Goal: Task Accomplishment & Management: Use online tool/utility

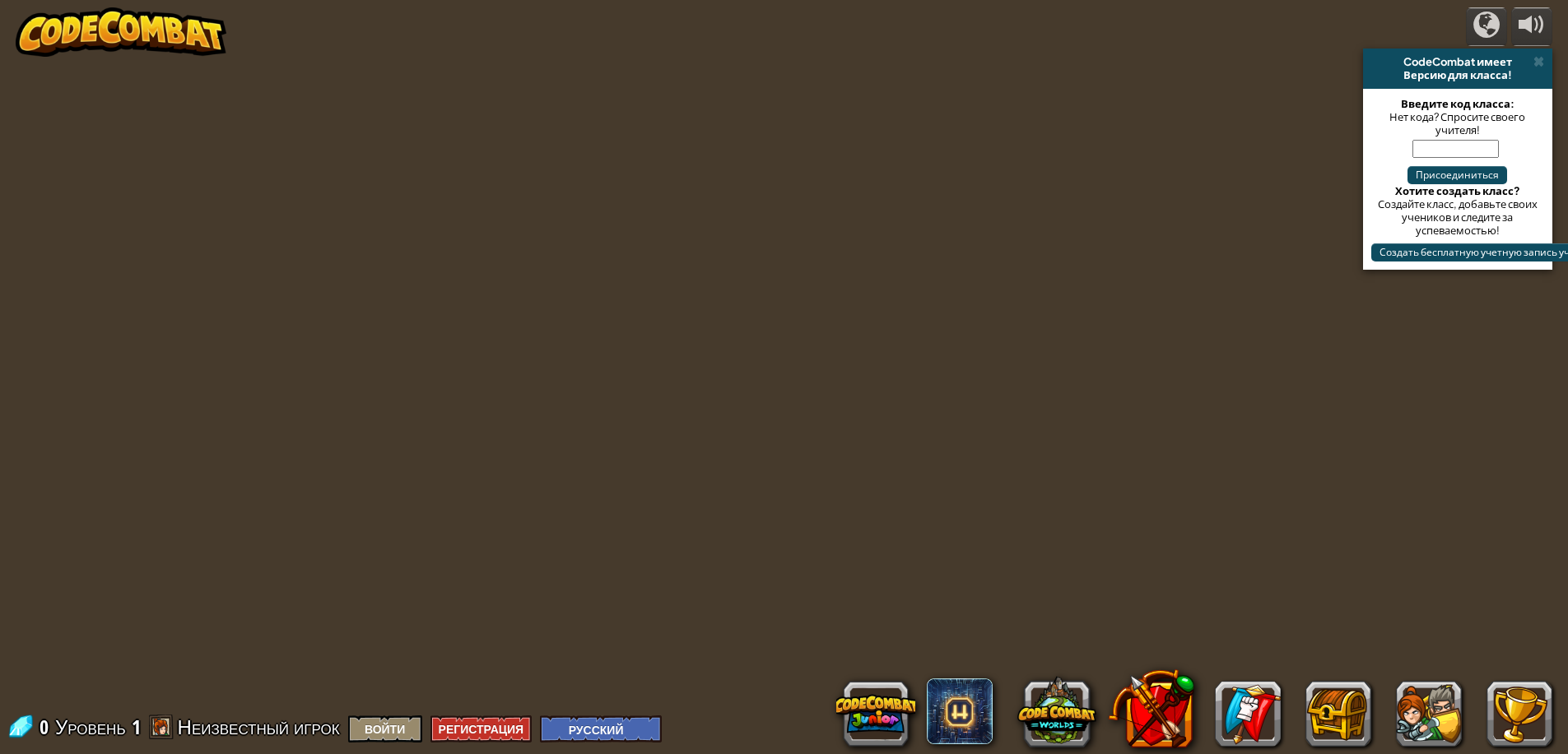
select select "ru"
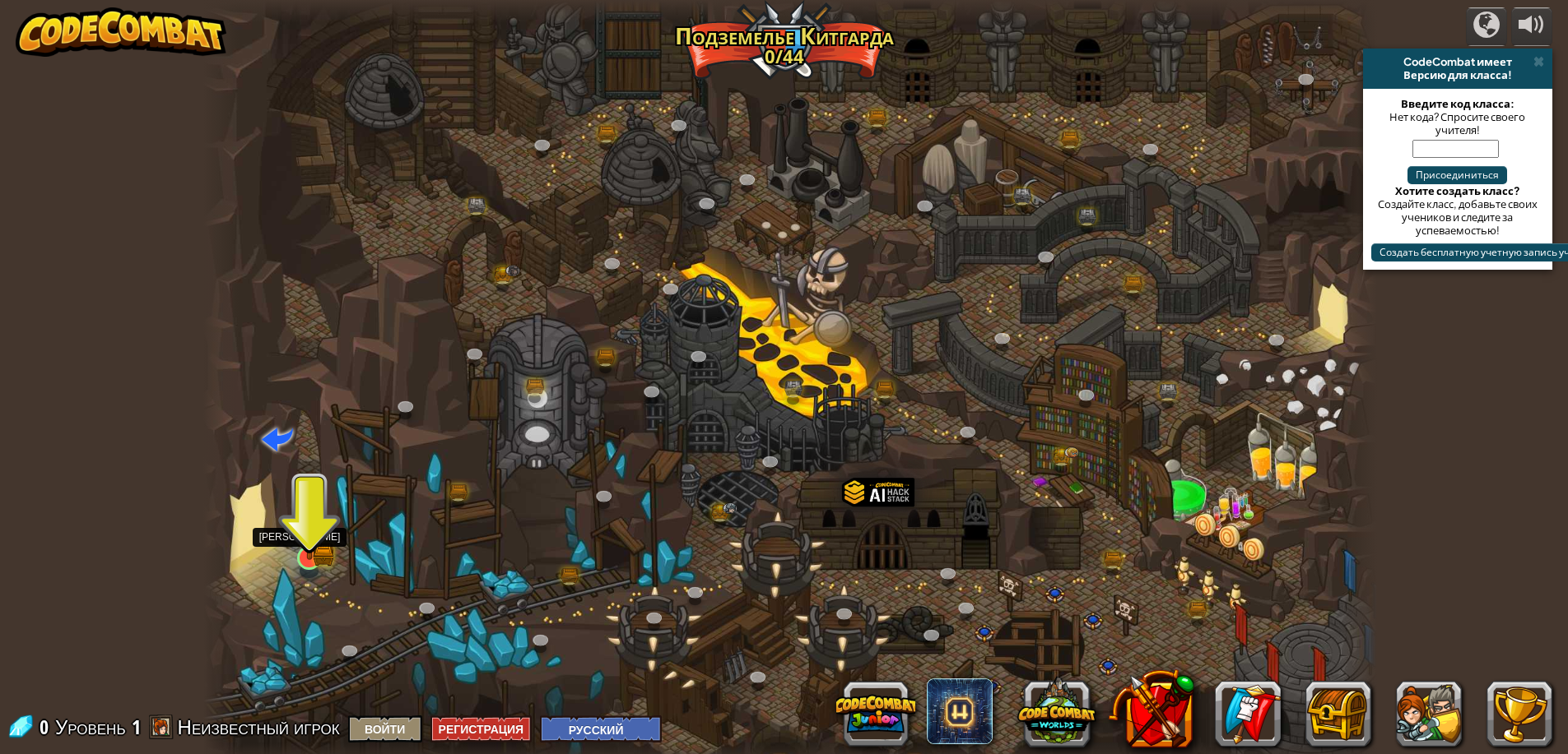
click at [317, 546] on img at bounding box center [309, 526] width 31 height 69
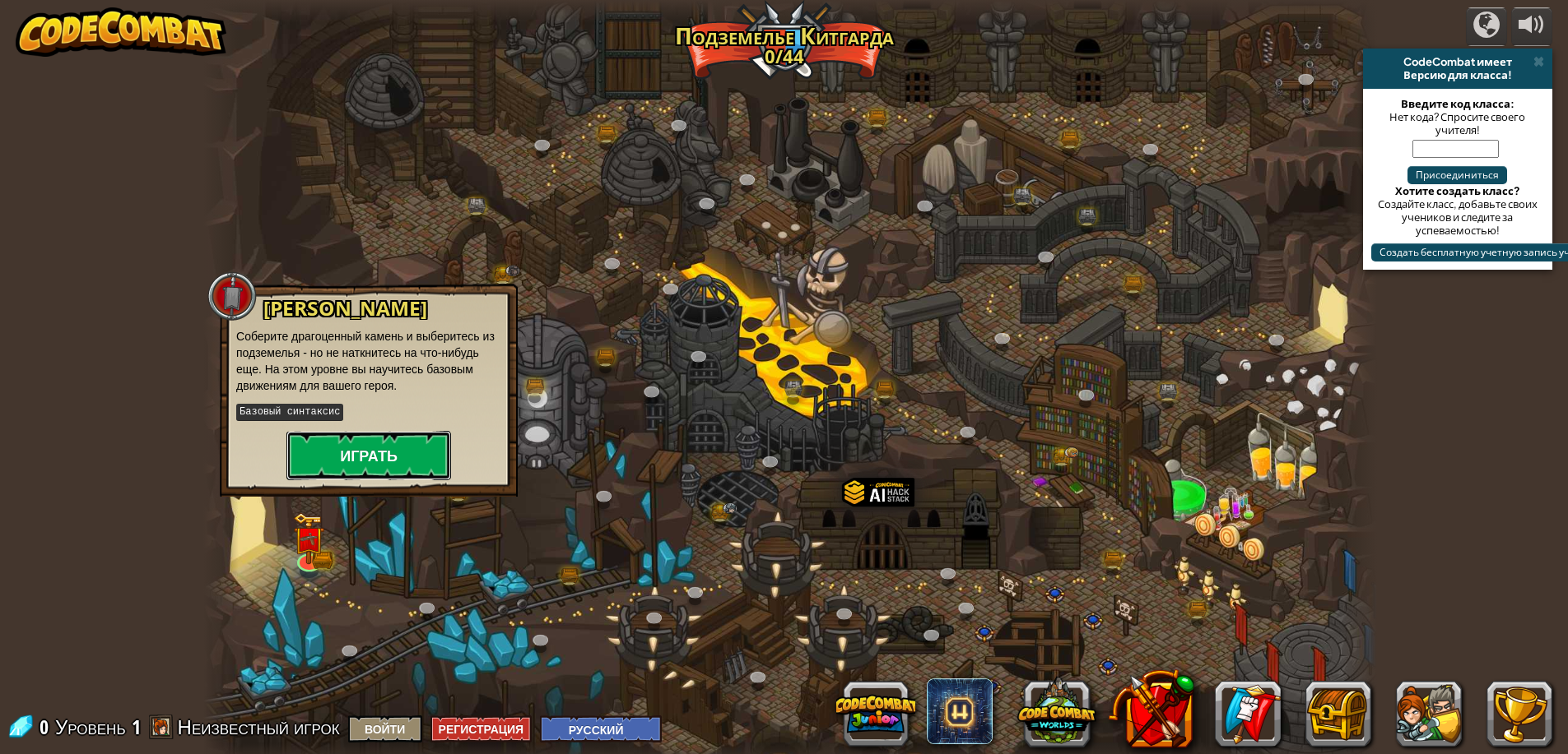
click at [334, 456] on button "Играть" at bounding box center [369, 455] width 164 height 50
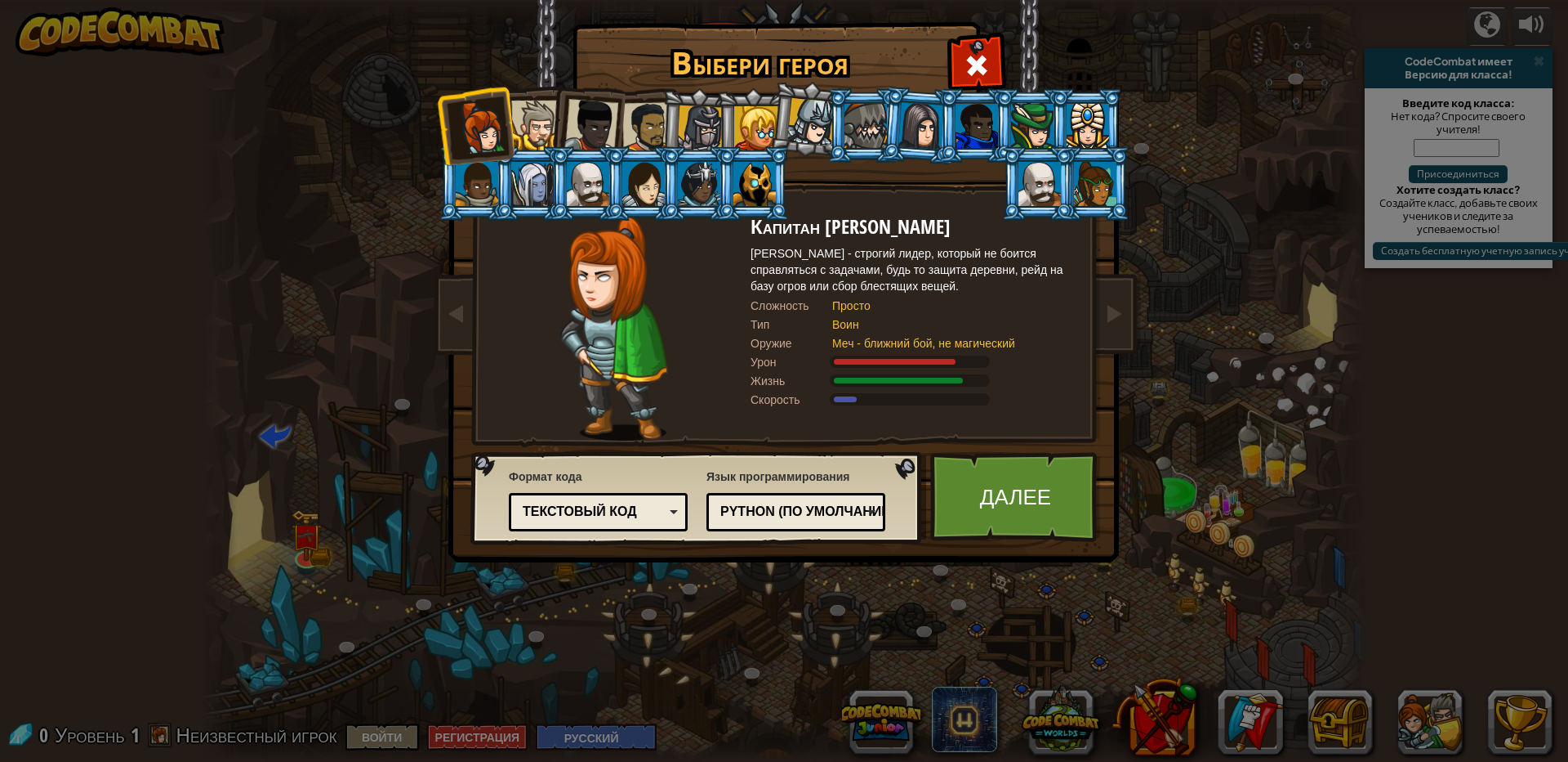
click at [640, 509] on div "Текстовый код" at bounding box center [593, 512] width 141 height 19
click at [759, 450] on img at bounding box center [787, 269] width 707 height 585
click at [827, 519] on div "Python (По умолчанию)" at bounding box center [791, 512] width 141 height 19
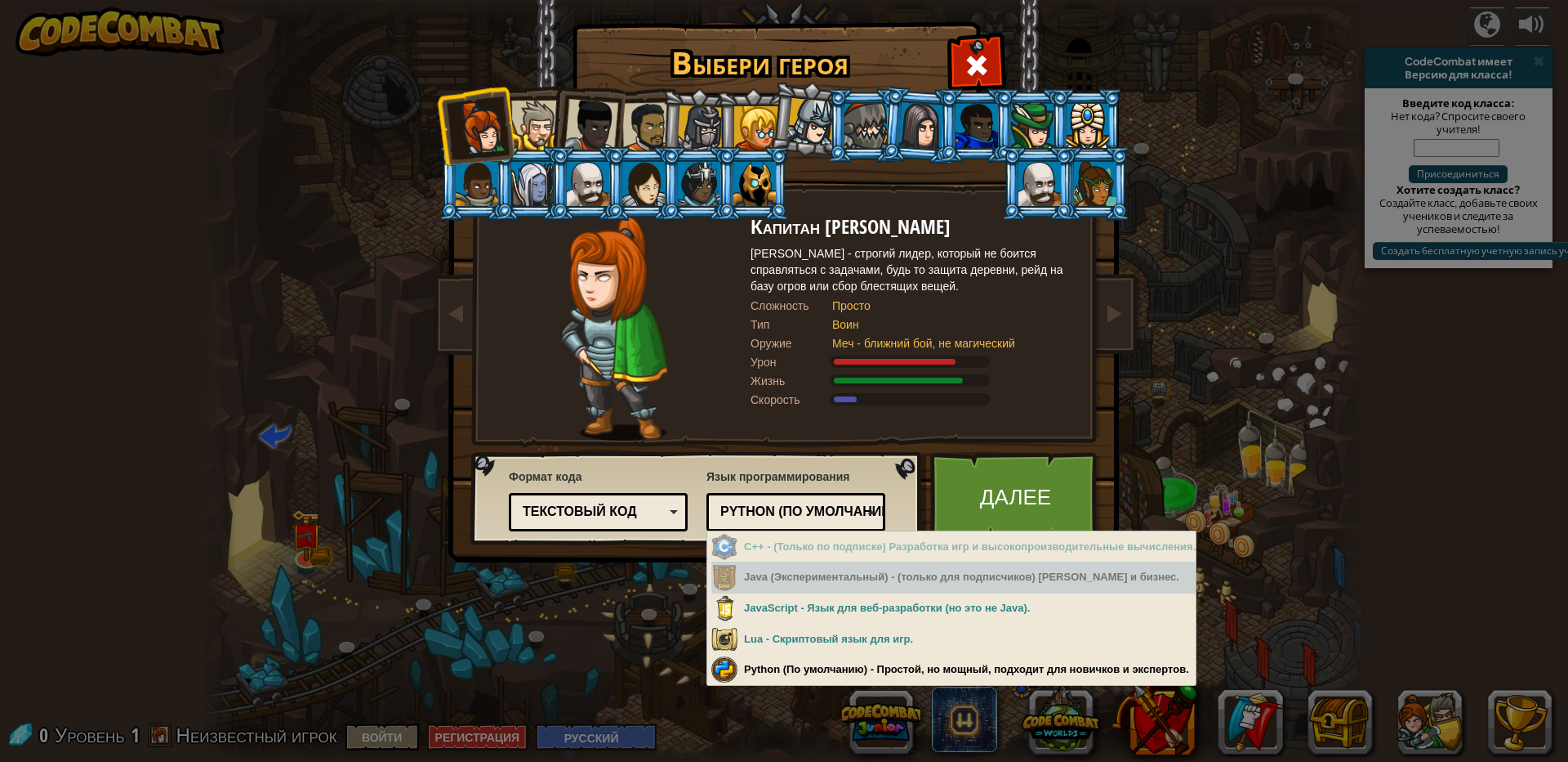
click at [832, 584] on div "Java (Экспериментальный) - (только для подписчиков) [PERSON_NAME] и бизнес." at bounding box center [954, 577] width 485 height 32
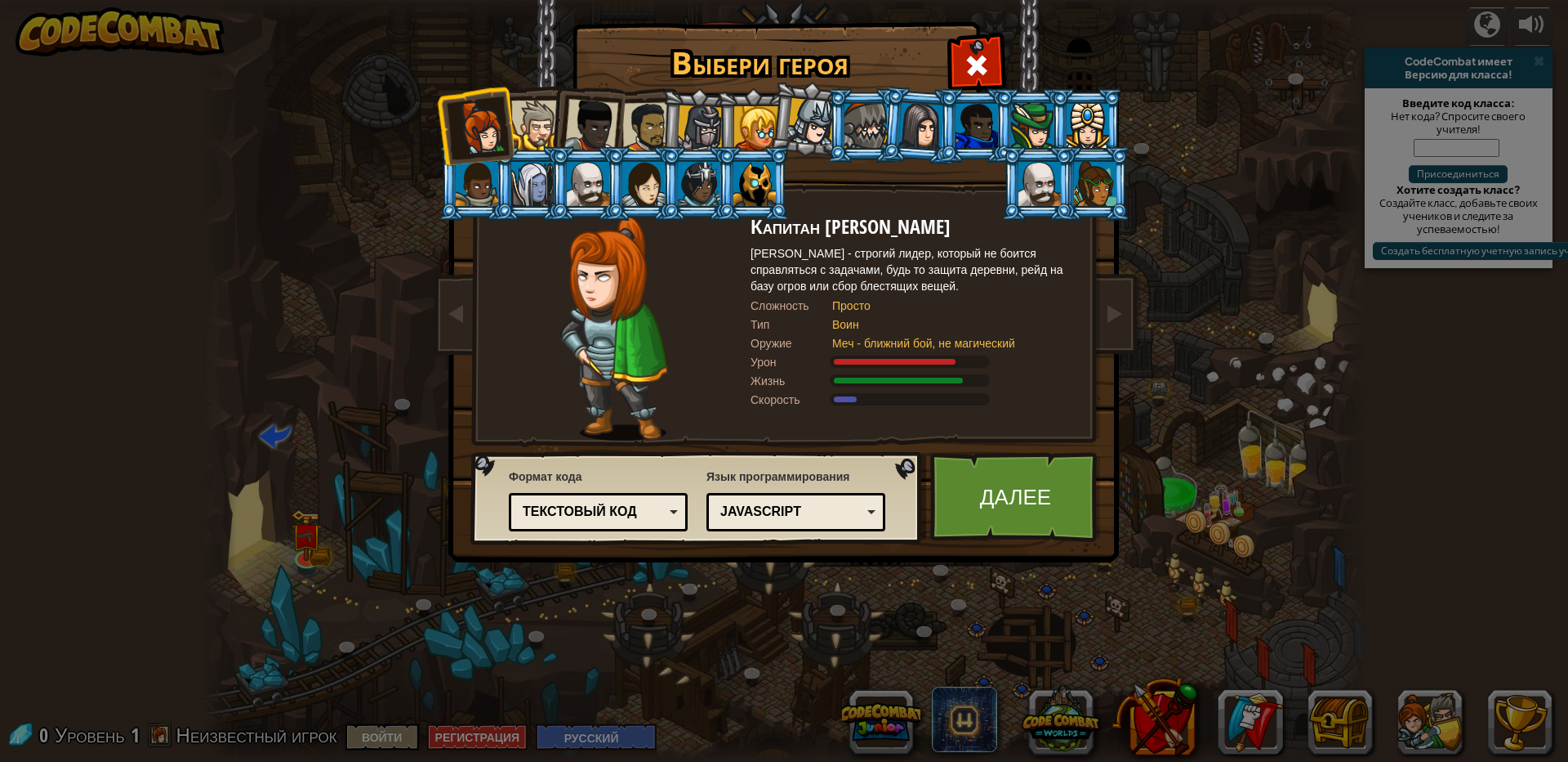
click at [536, 125] on div at bounding box center [536, 125] width 50 height 50
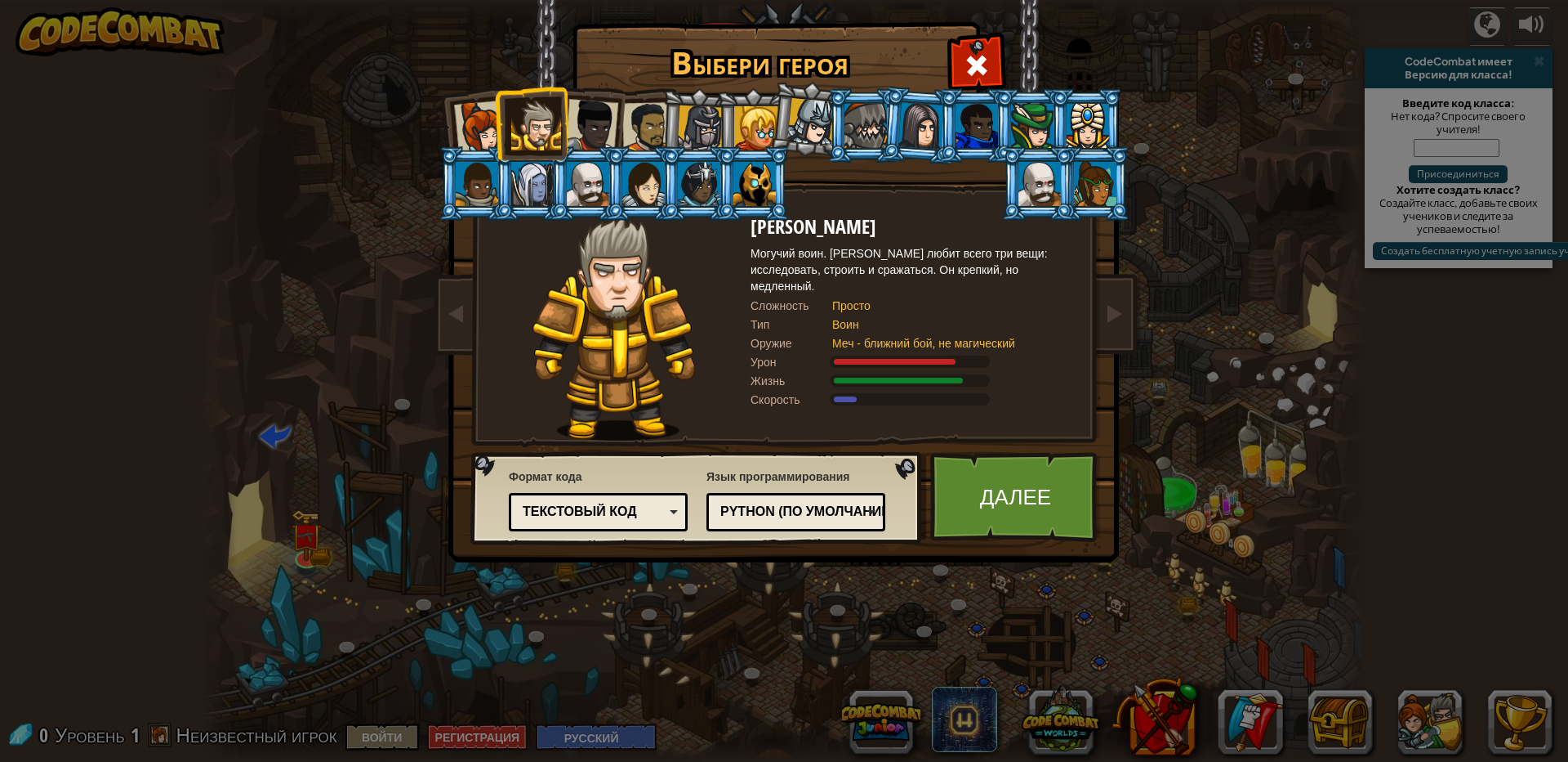
click at [869, 133] on div at bounding box center [865, 125] width 42 height 44
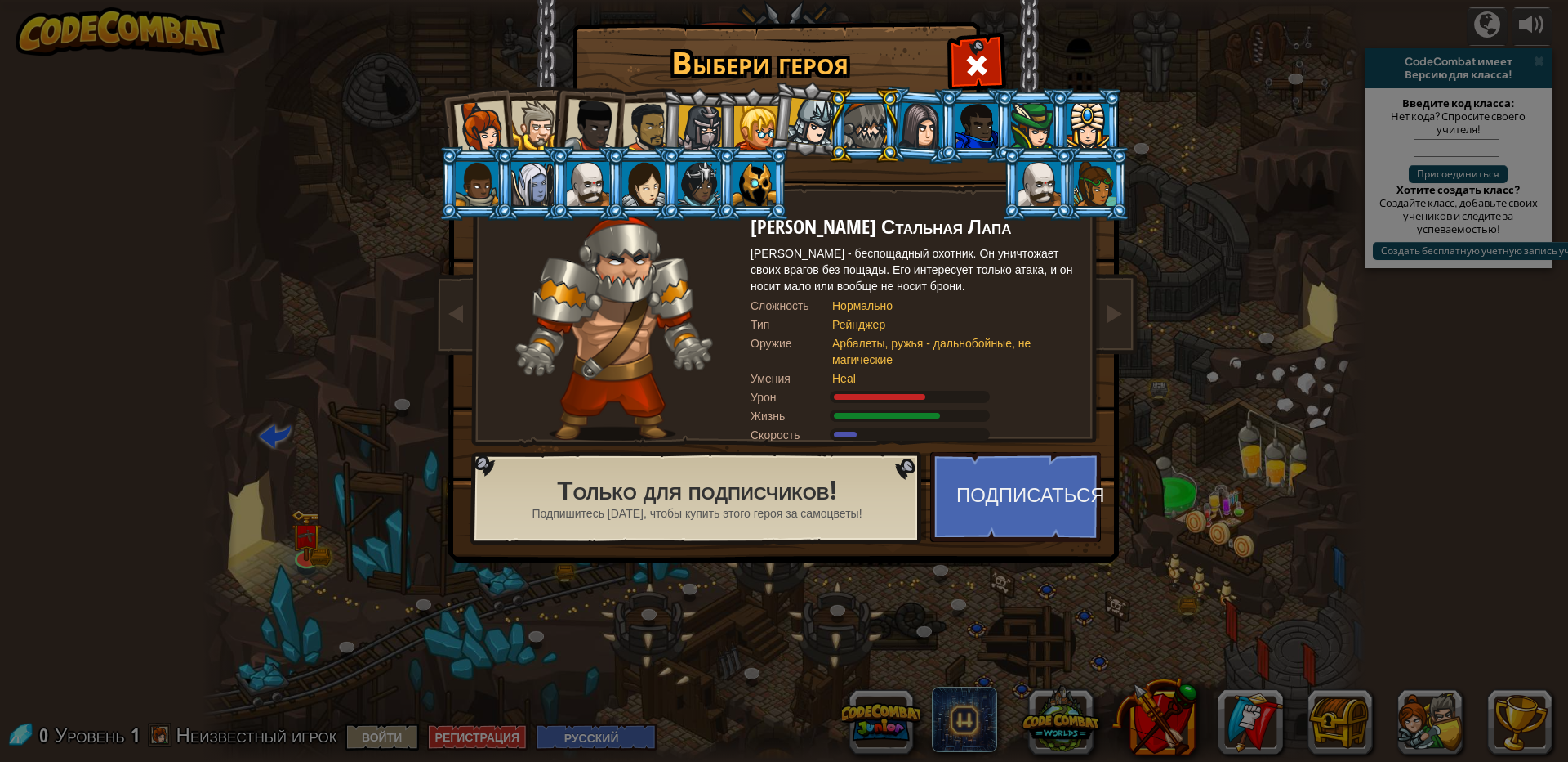
click at [800, 131] on div at bounding box center [812, 123] width 48 height 48
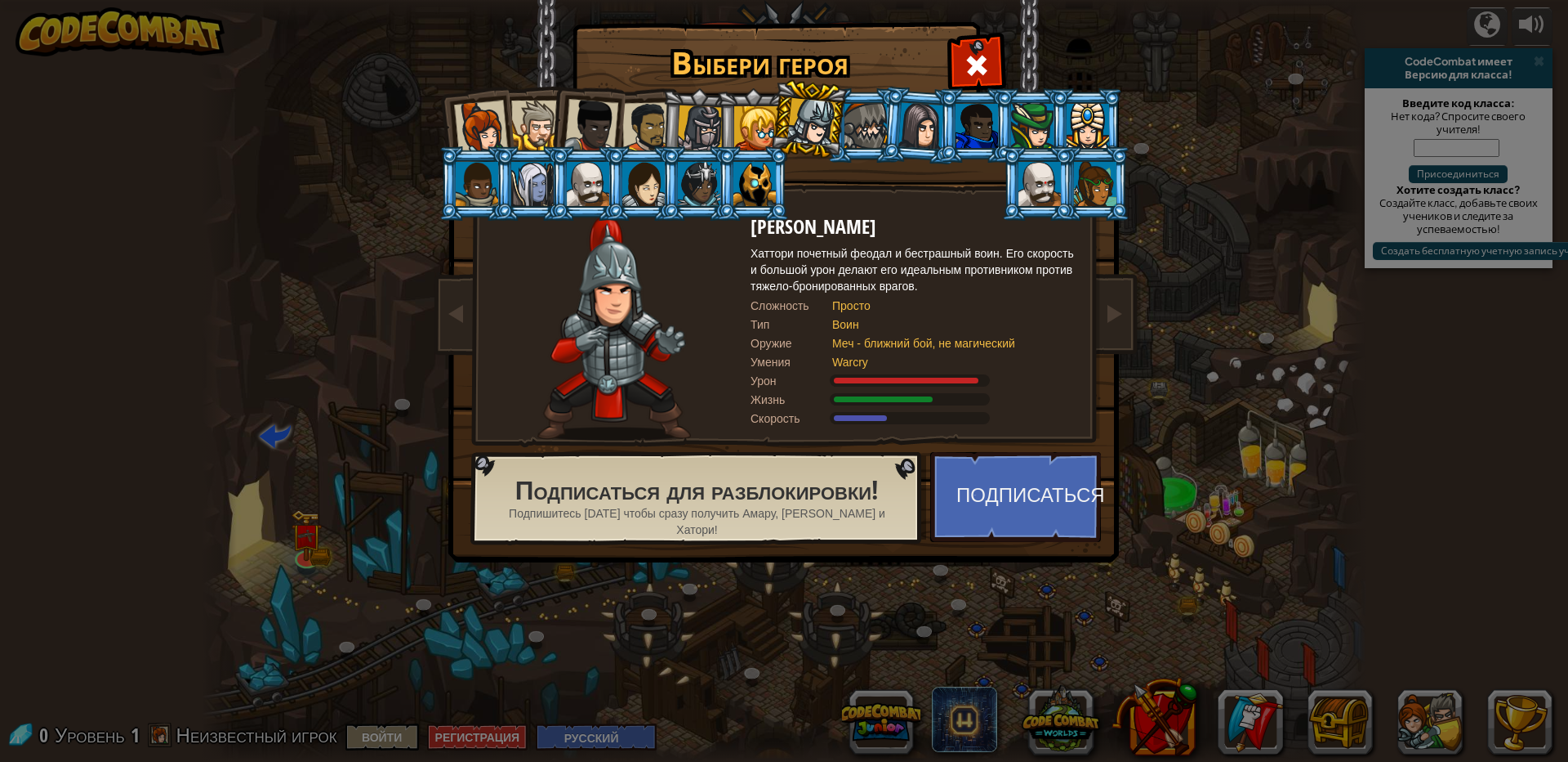
click at [756, 114] on div at bounding box center [756, 128] width 44 height 44
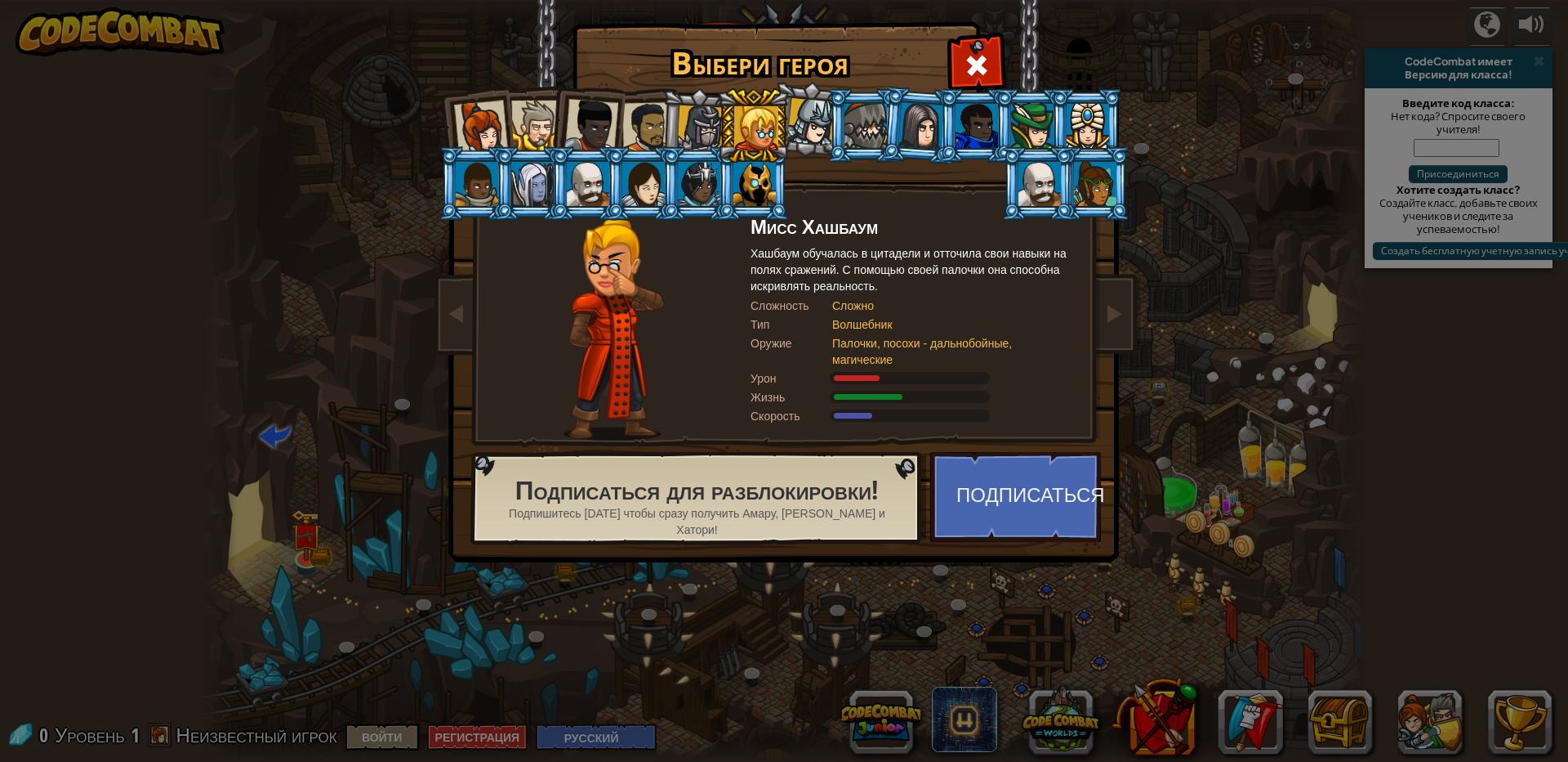
click at [691, 117] on div at bounding box center [700, 129] width 47 height 47
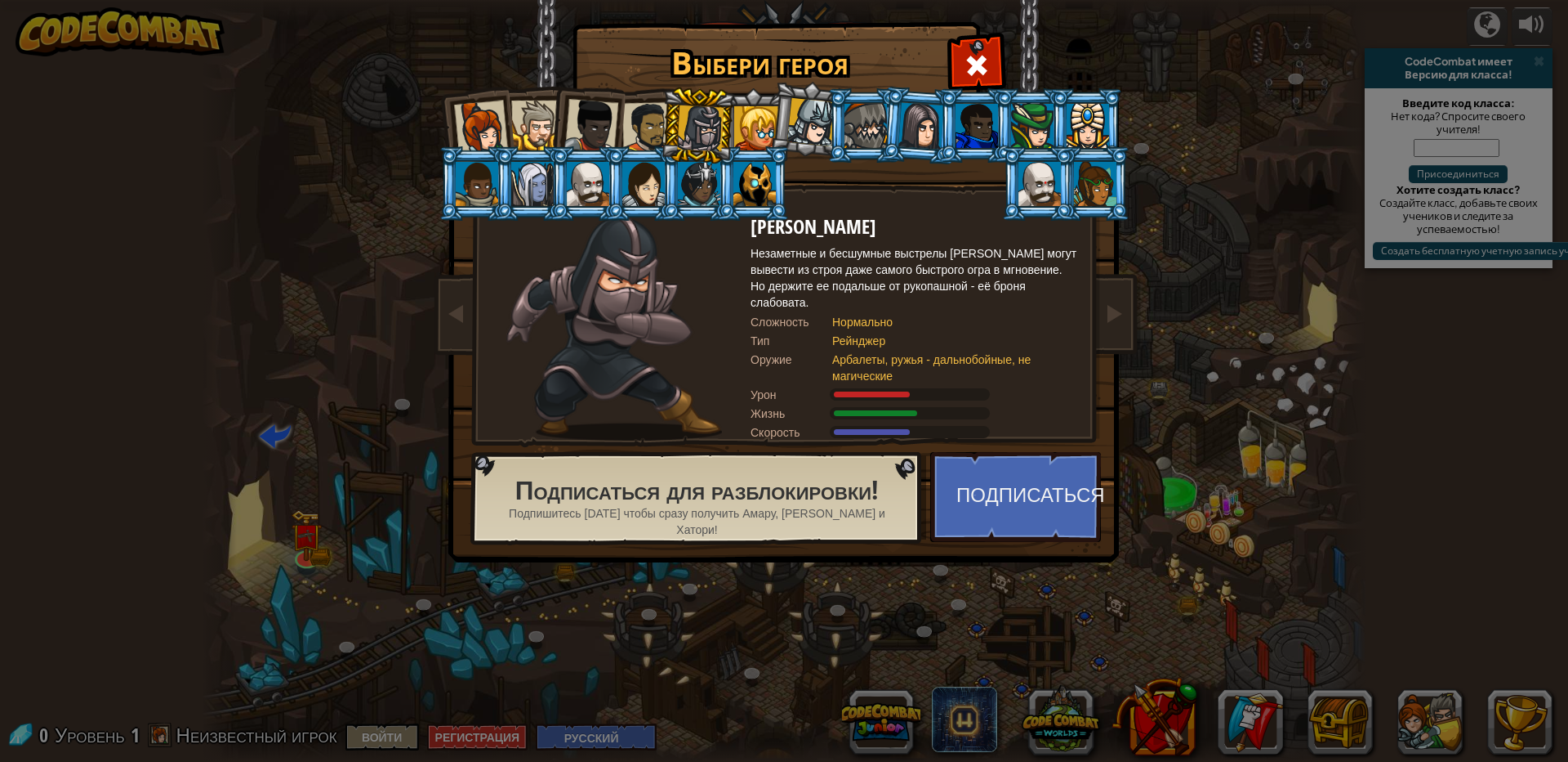
click at [646, 120] on div at bounding box center [648, 127] width 51 height 51
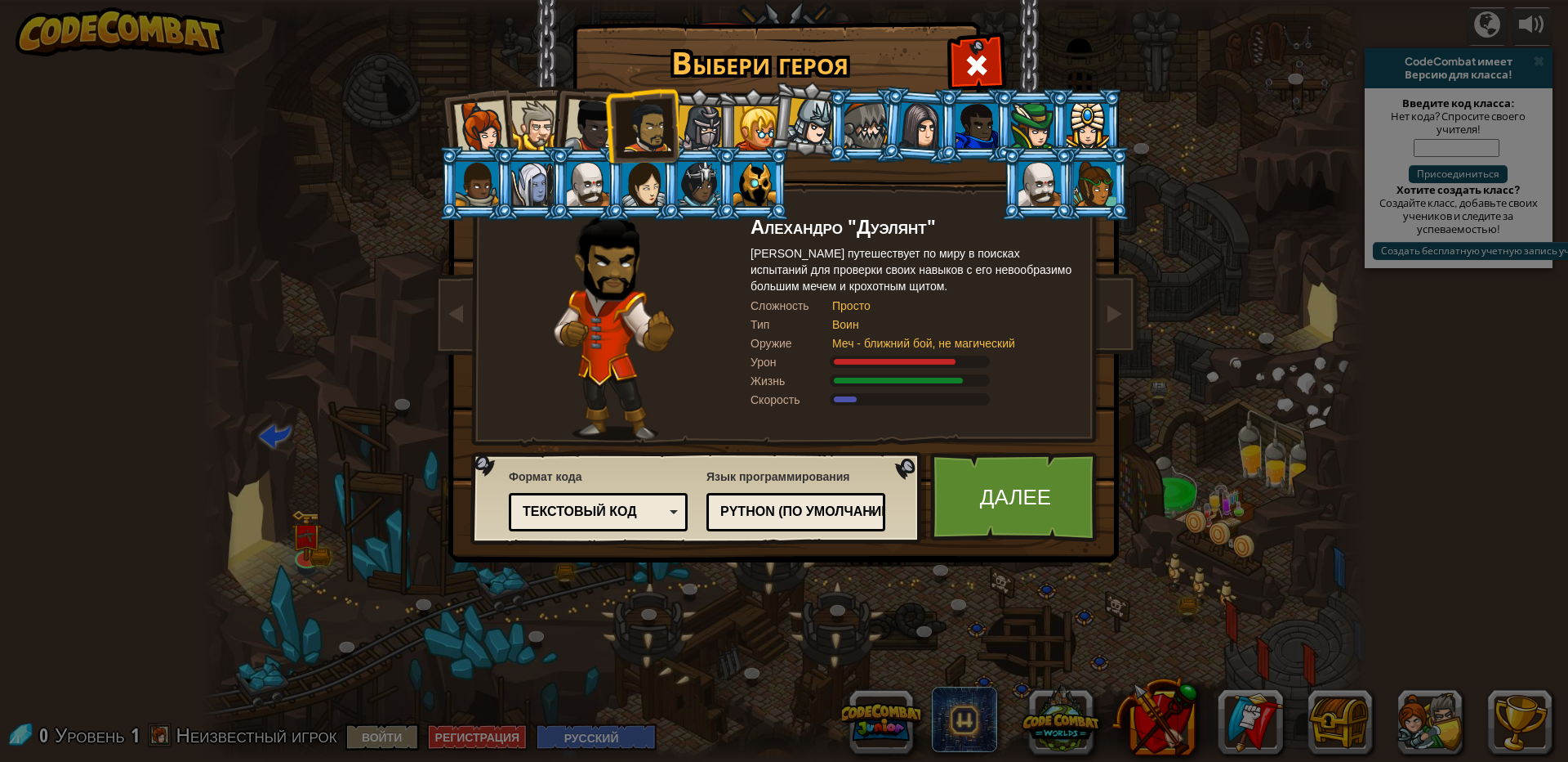
click at [822, 511] on div "Python (По умолчанию)" at bounding box center [791, 512] width 141 height 19
click at [994, 505] on link "Далее" at bounding box center [1016, 497] width 171 height 90
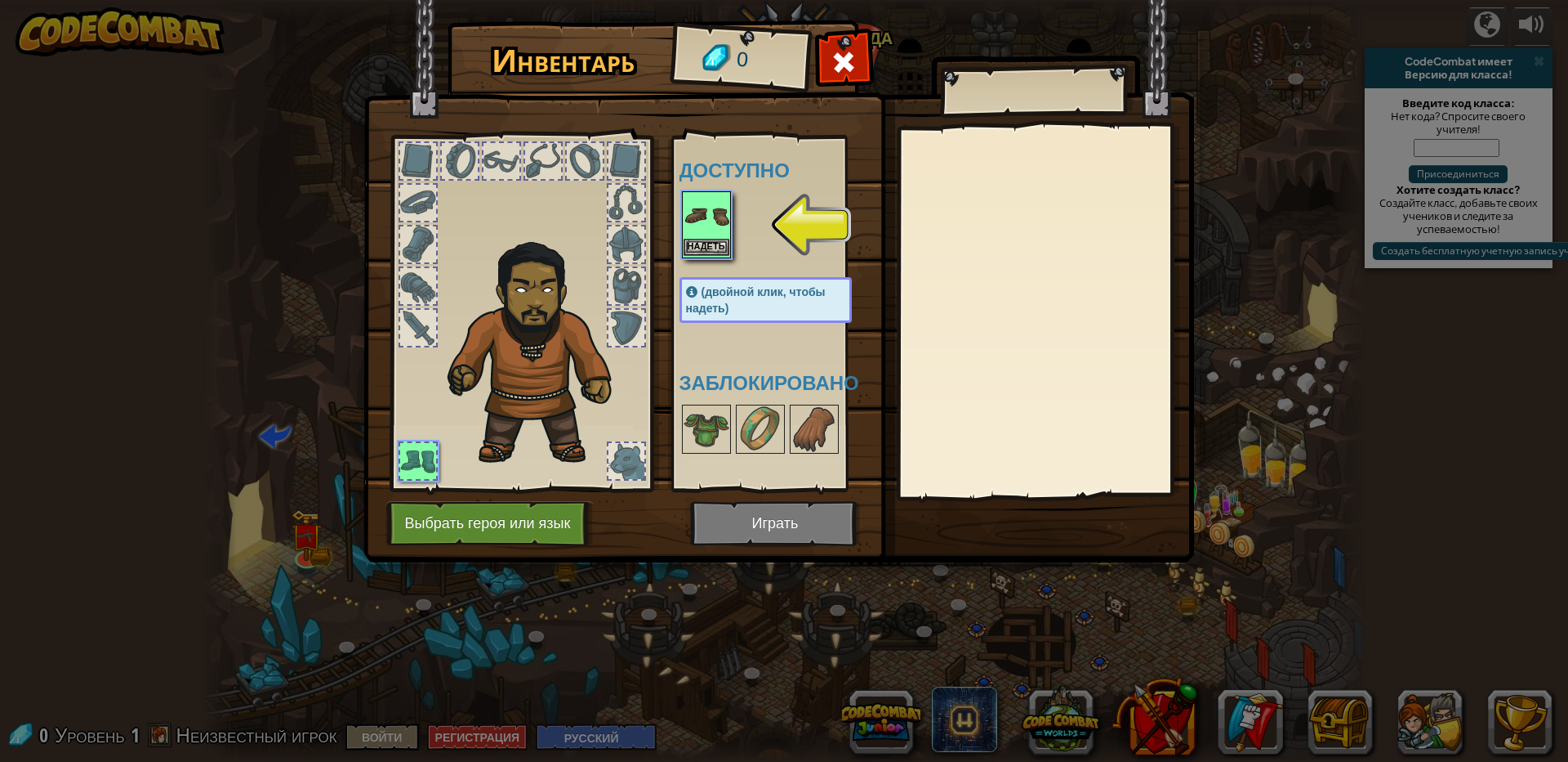
click at [707, 234] on img at bounding box center [706, 216] width 46 height 46
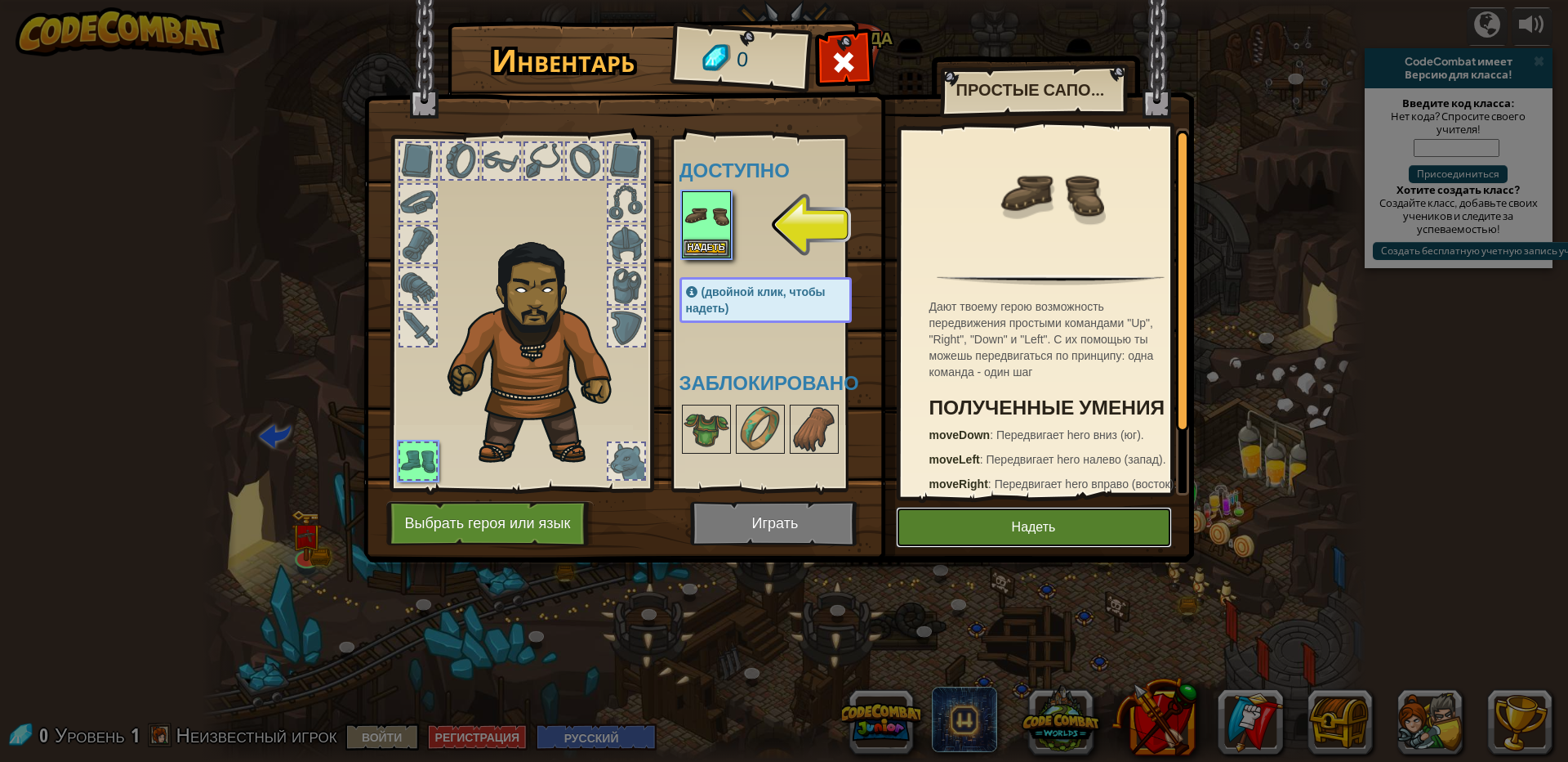
click at [976, 537] on button "Надеть" at bounding box center [1034, 526] width 276 height 41
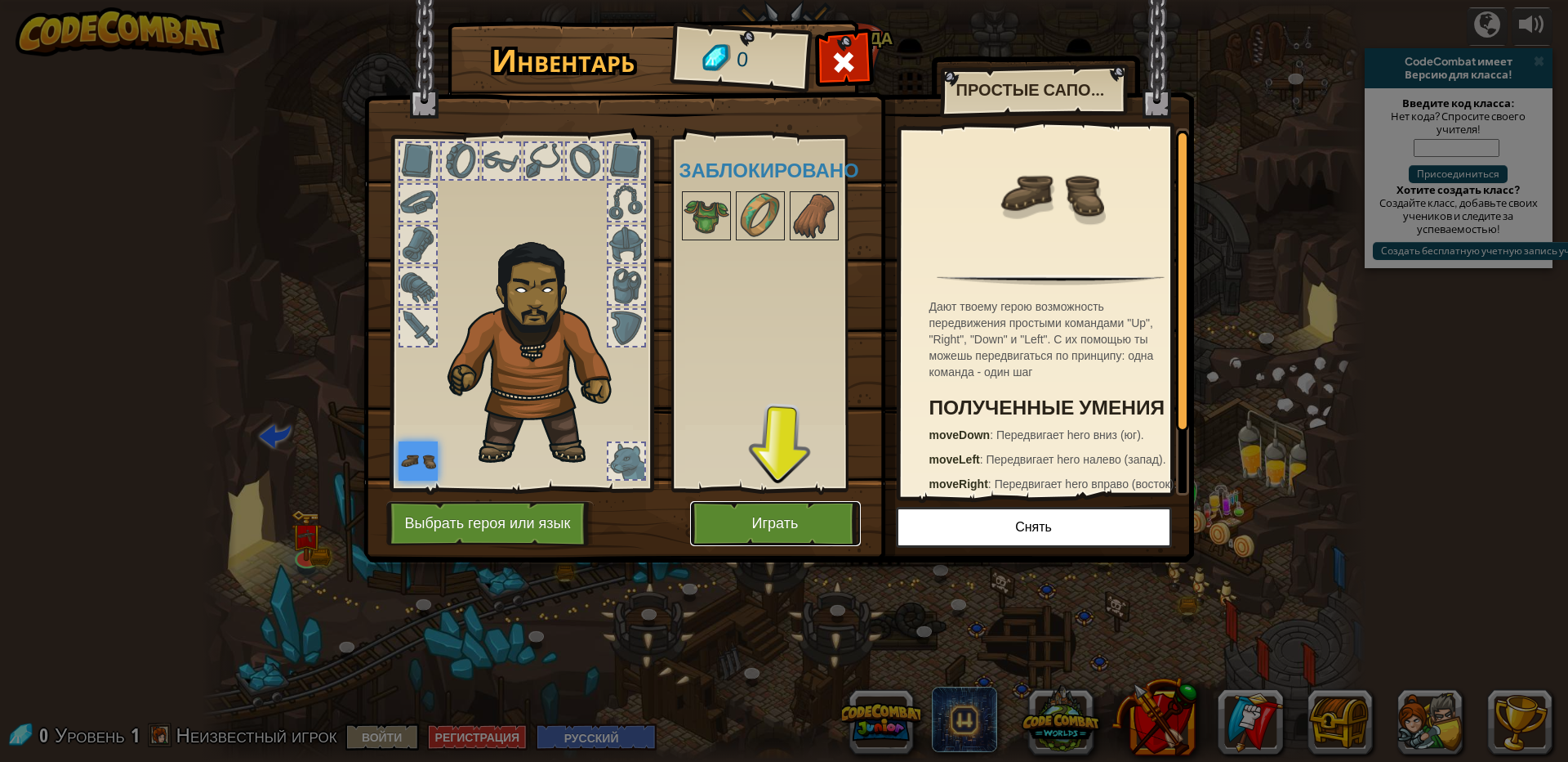
click at [779, 533] on button "Играть" at bounding box center [775, 524] width 171 height 45
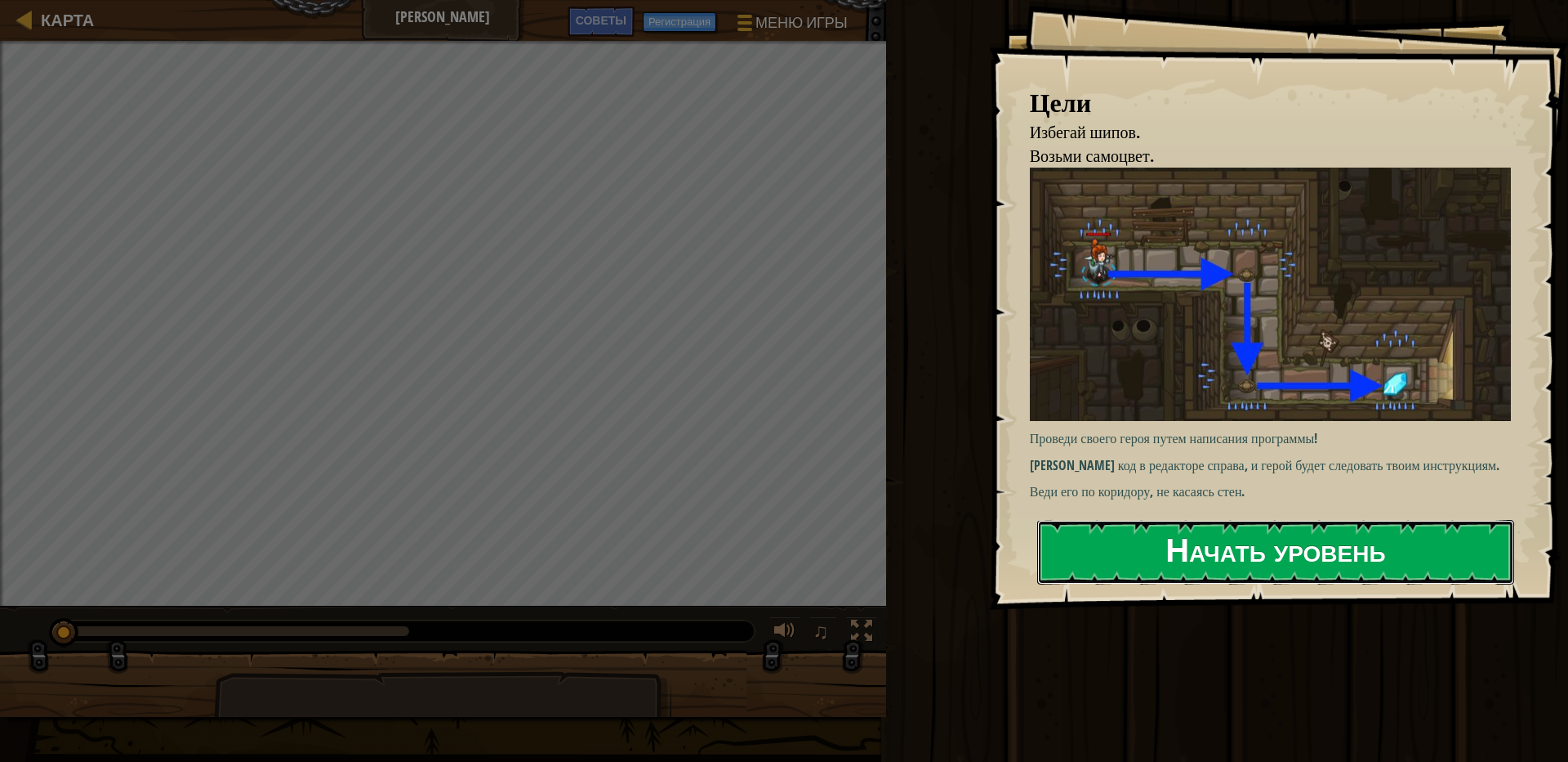
click at [1095, 553] on button "Начать уровень" at bounding box center [1276, 551] width 477 height 65
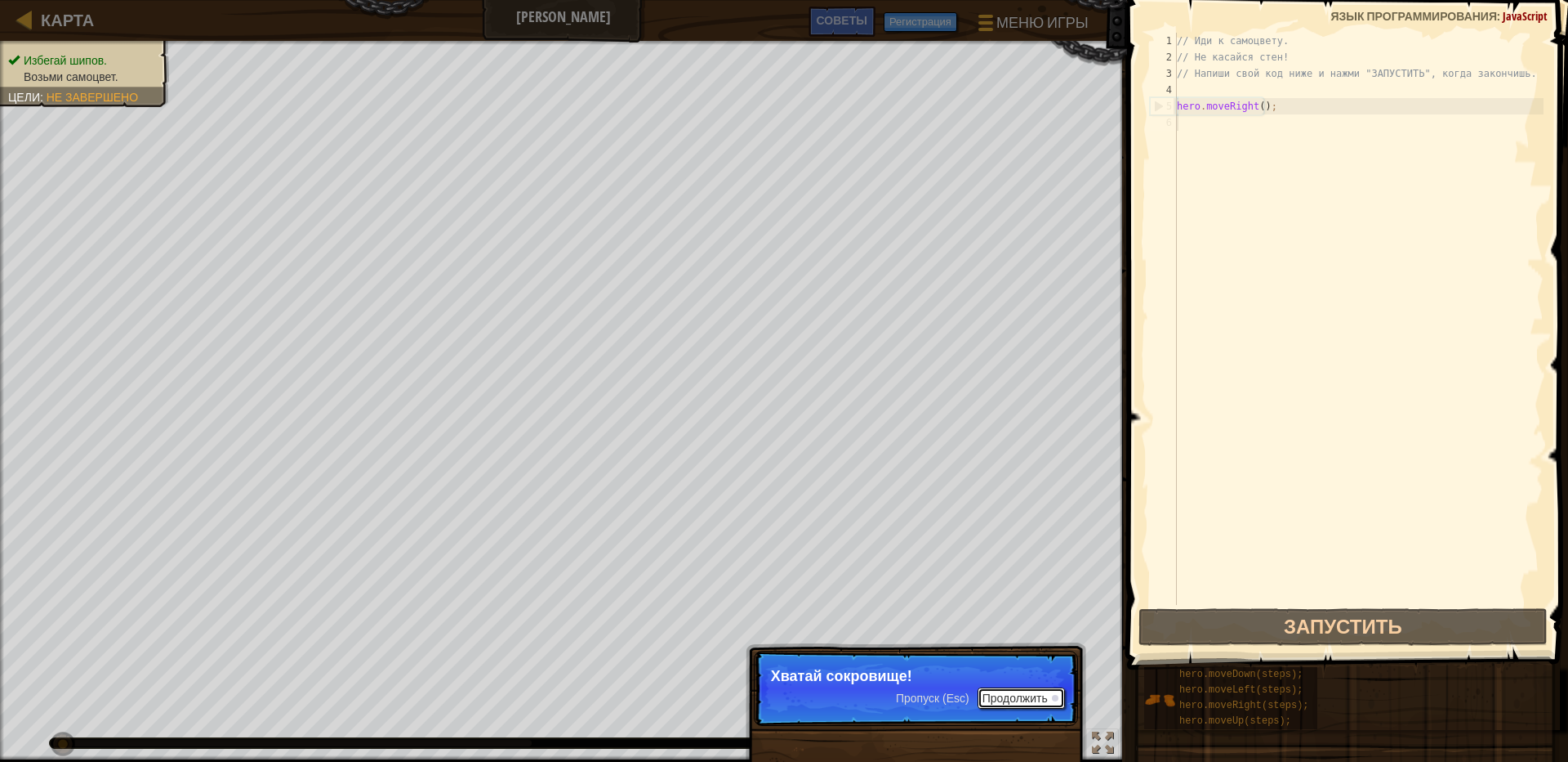
click at [1017, 690] on button "Продолжить" at bounding box center [1021, 697] width 87 height 22
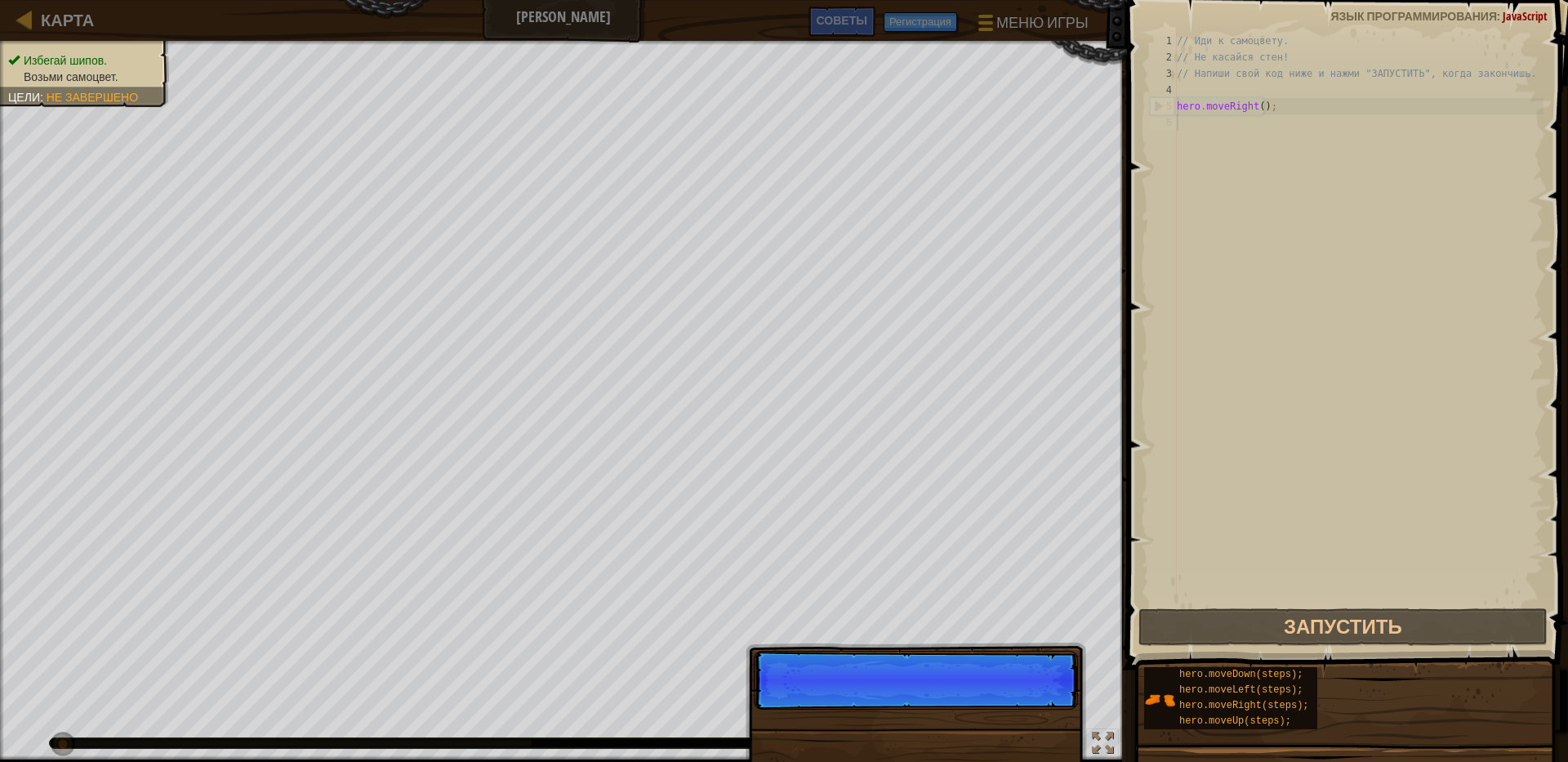
scroll to position [8, 0]
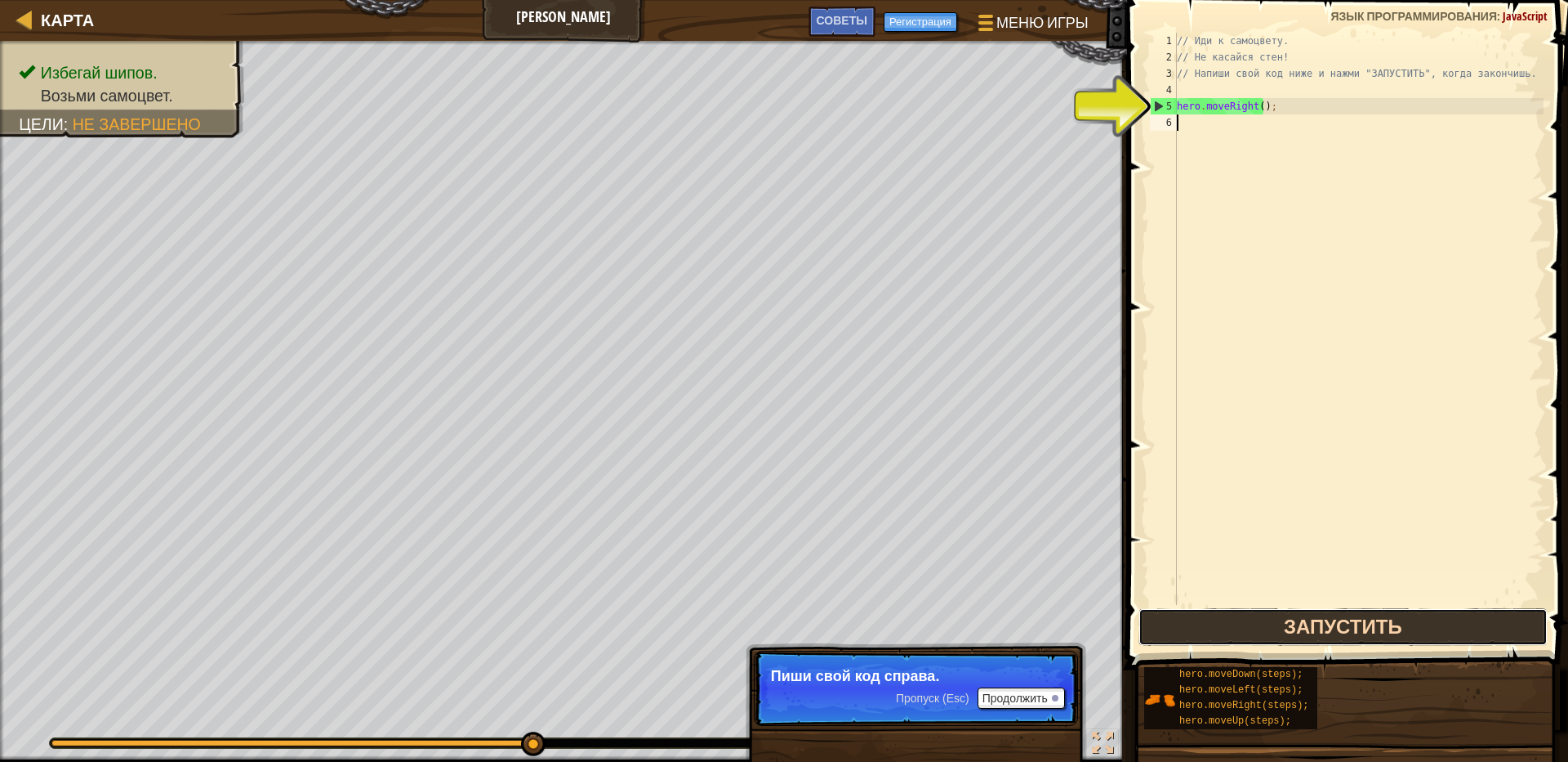
click at [1314, 618] on button "Запустить" at bounding box center [1343, 627] width 409 height 38
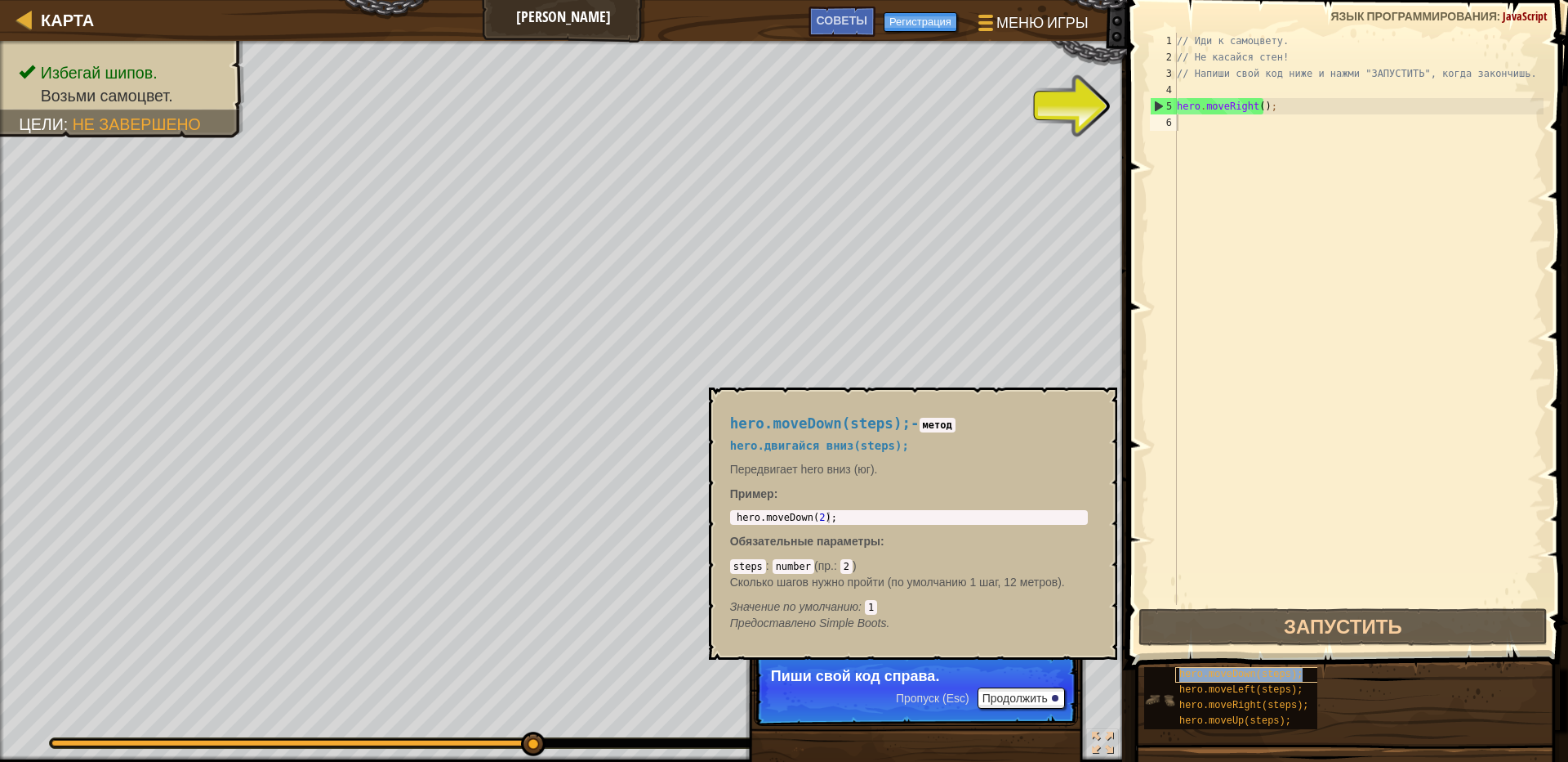
click at [1263, 671] on span "hero.moveDown(steps);" at bounding box center [1241, 674] width 123 height 11
click at [1269, 672] on span "hero.moveDown(steps);" at bounding box center [1241, 674] width 123 height 11
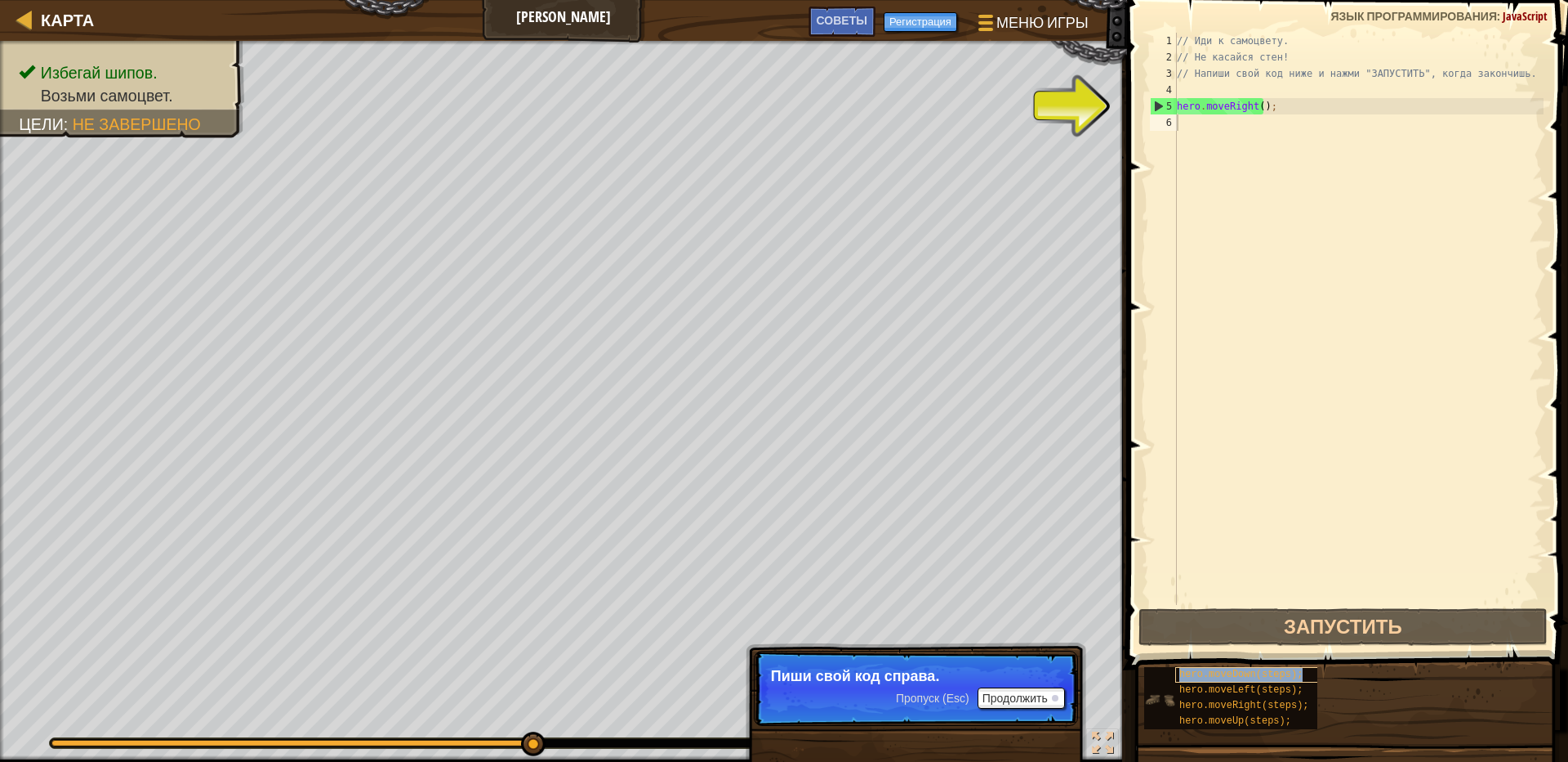
click at [1269, 672] on span "hero.moveDown(steps);" at bounding box center [1241, 674] width 123 height 11
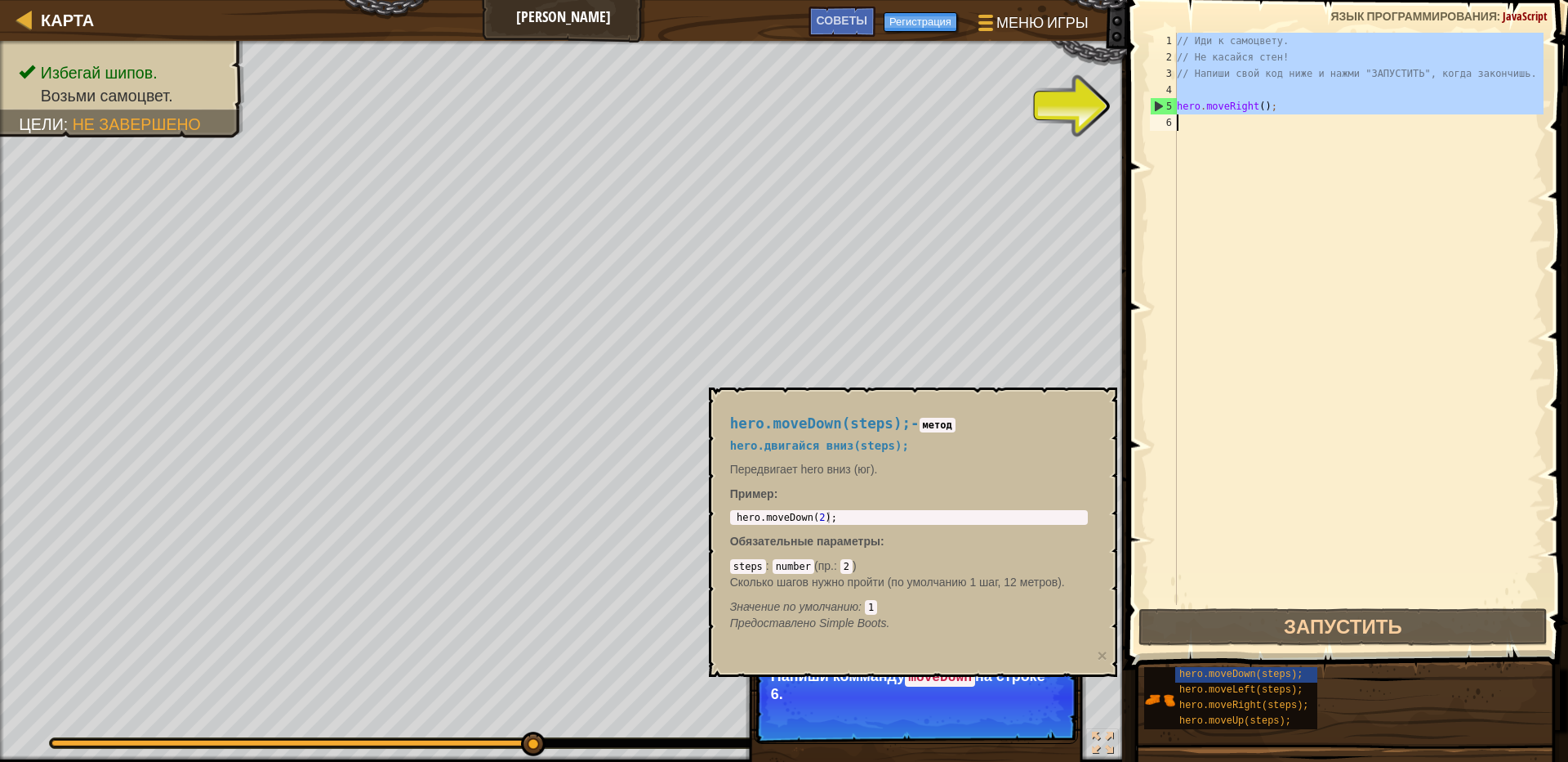
type textarea "hero.moveRight();"
type textarea "hero.moveDown(2);"
click at [841, 517] on div "hero . moveDown ( 2 ) ;" at bounding box center [908, 529] width 351 height 35
drag, startPoint x: 849, startPoint y: 513, endPoint x: 708, endPoint y: 522, distance: 141.3
click at [709, 522] on div "hero.moveDown(steps); - метод hero.двигайся вниз(steps); Передвигает hero вниз …" at bounding box center [913, 532] width 409 height 289
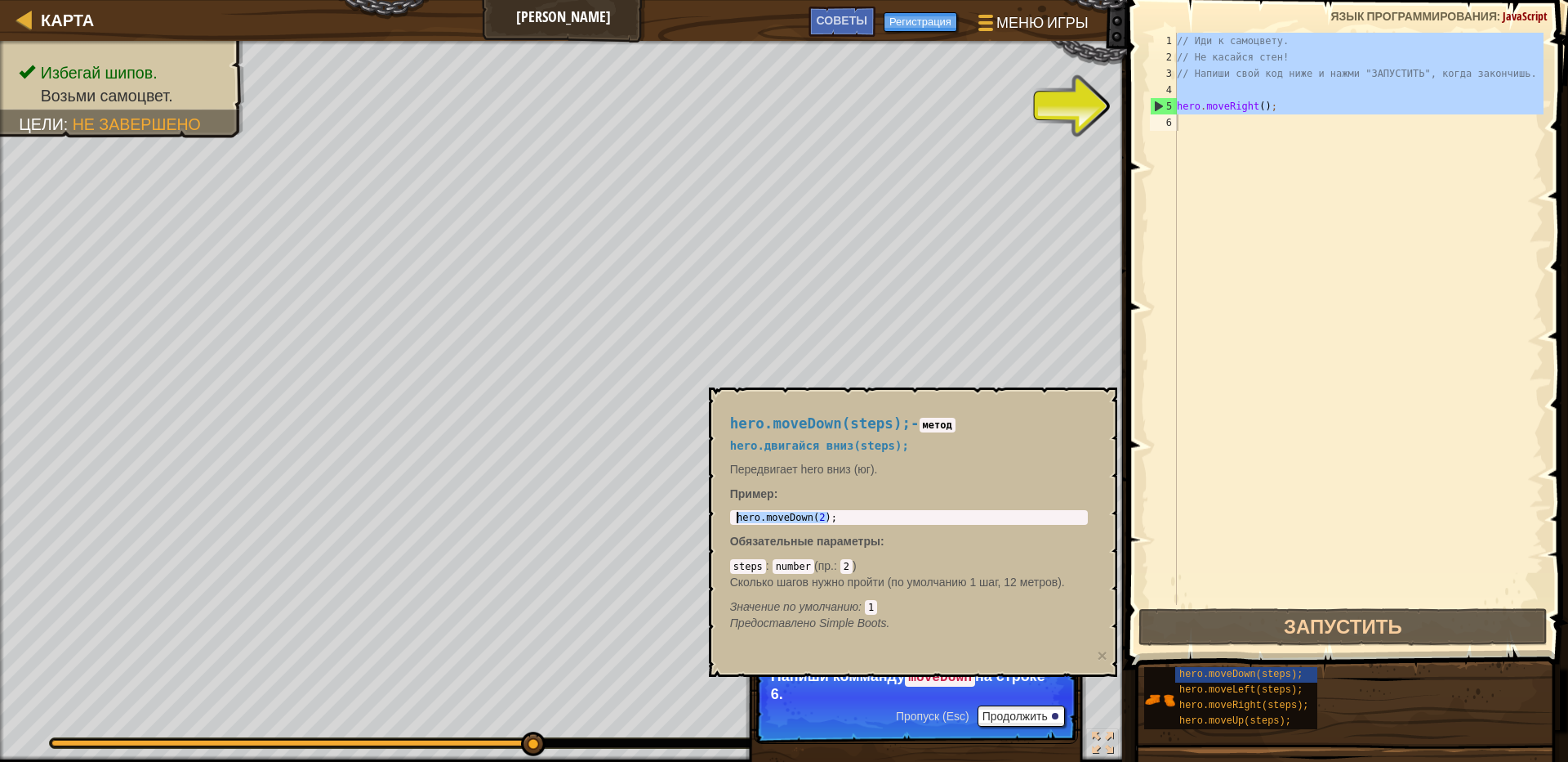
click at [1241, 125] on div "// Иди к самоцвету. // Не касайся стен! // Напиши свой код ниже и нажми "ЗАПУСТ…" at bounding box center [1358, 318] width 370 height 572
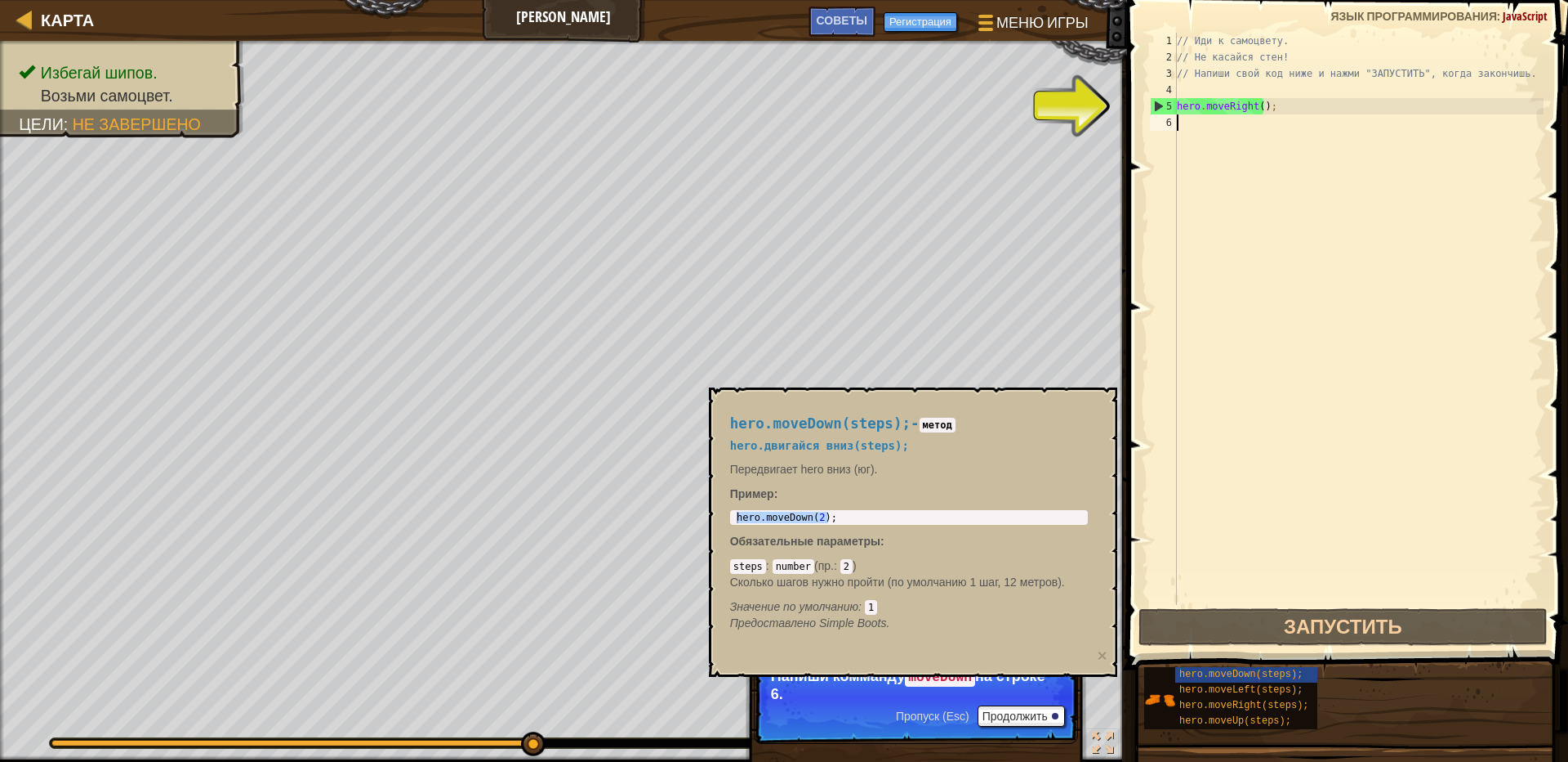
paste textarea "hero.moveDown(2);"
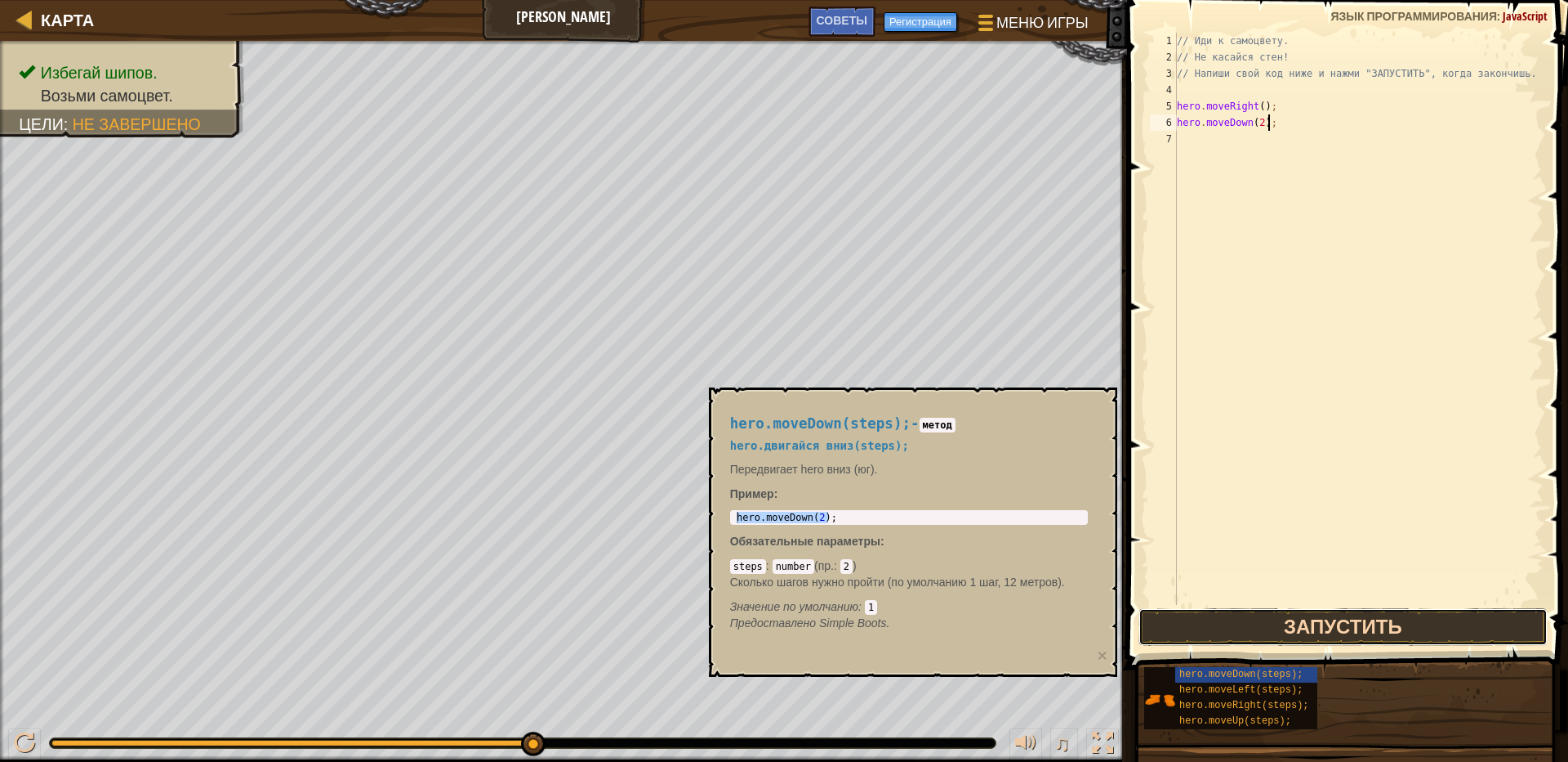
click at [1352, 615] on button "Запустить" at bounding box center [1343, 627] width 409 height 38
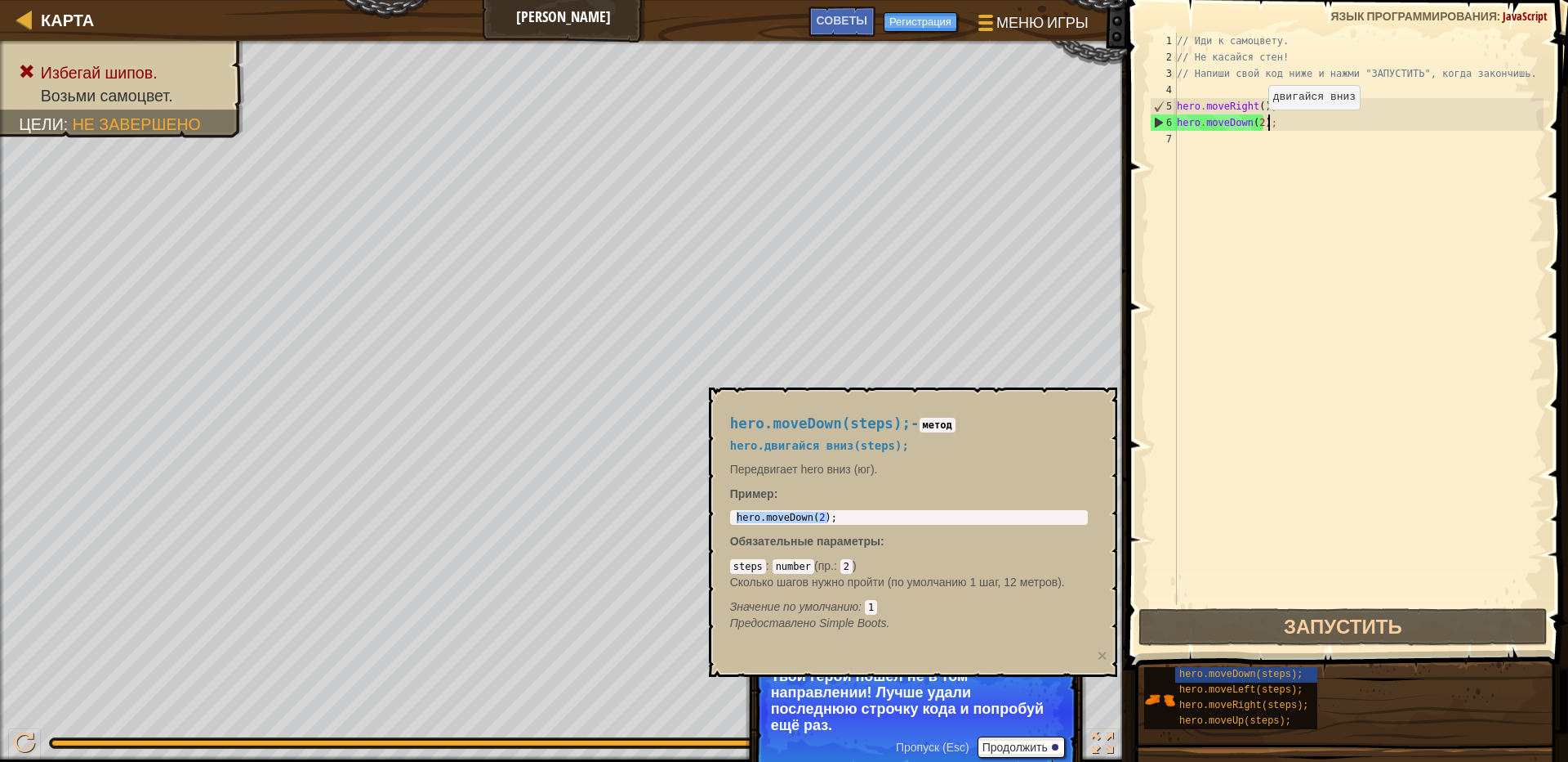
click at [1256, 122] on div "// Иди к самоцвету. // Не касайся стен! // Напиши свой код ниже и нажми "ЗАПУСТ…" at bounding box center [1358, 335] width 370 height 605
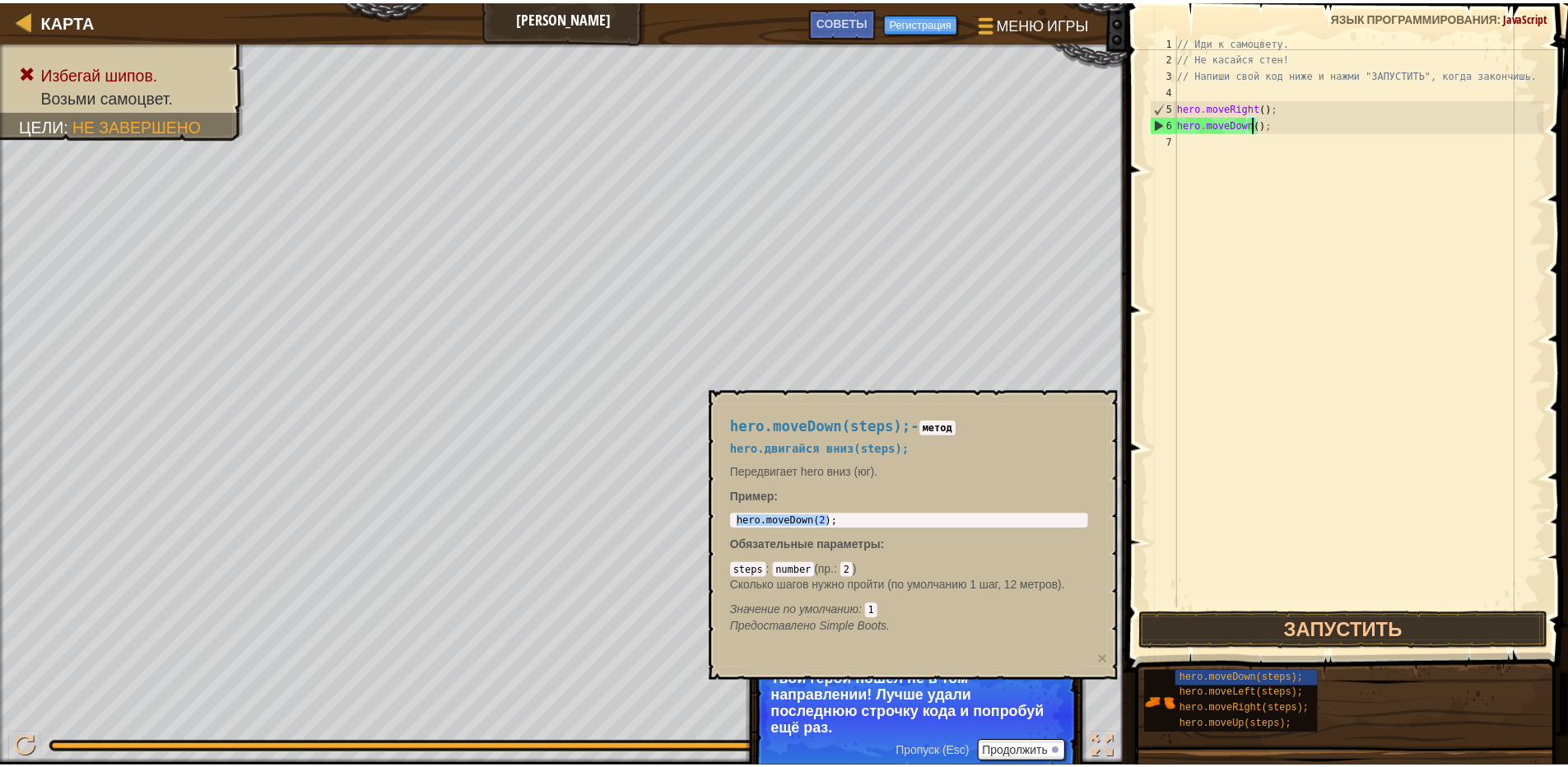
scroll to position [8, 7]
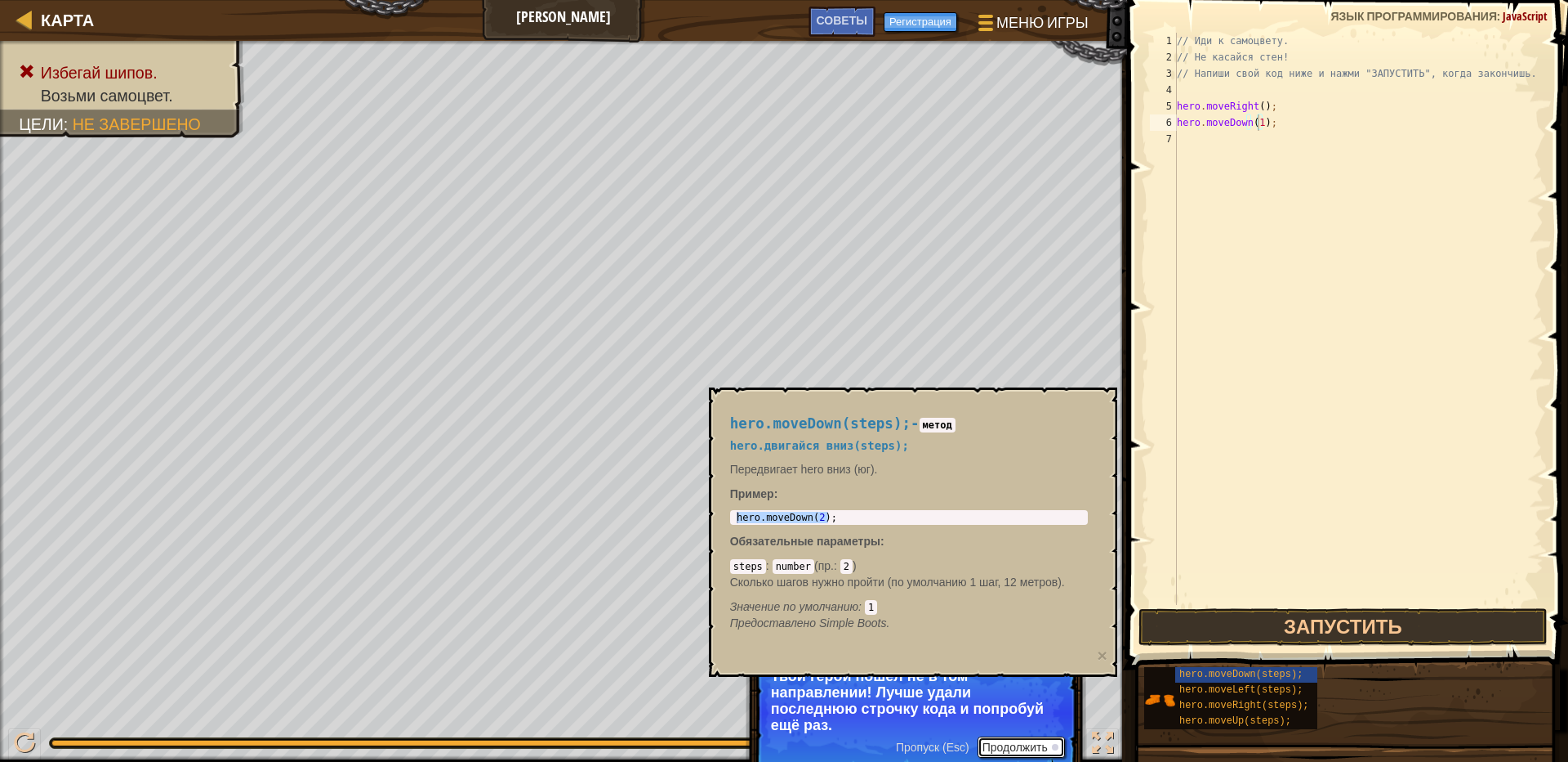
click at [1044, 745] on button "Продолжить" at bounding box center [1021, 746] width 87 height 22
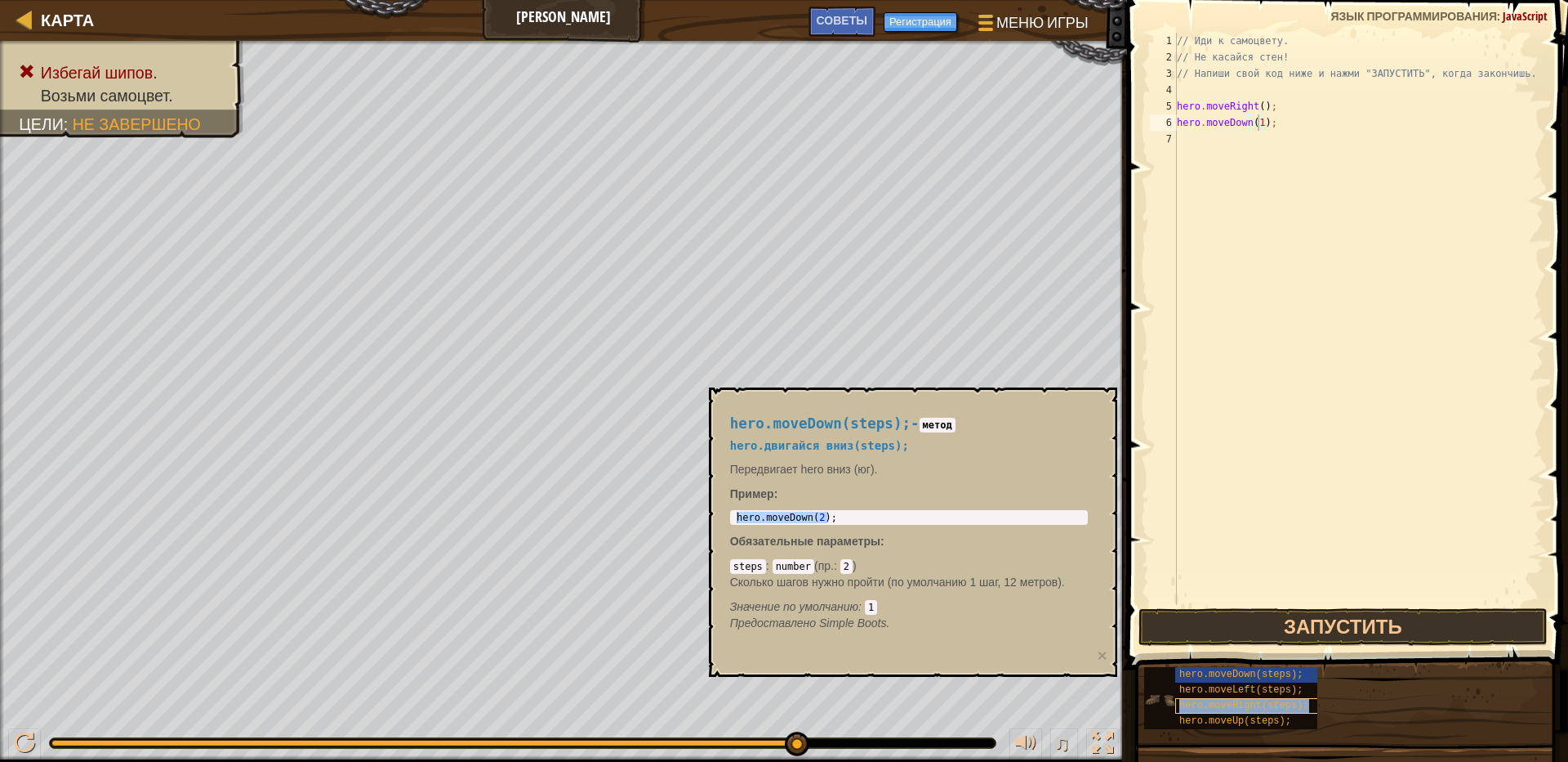
click at [1289, 702] on span "hero.moveRight(steps);" at bounding box center [1245, 705] width 129 height 11
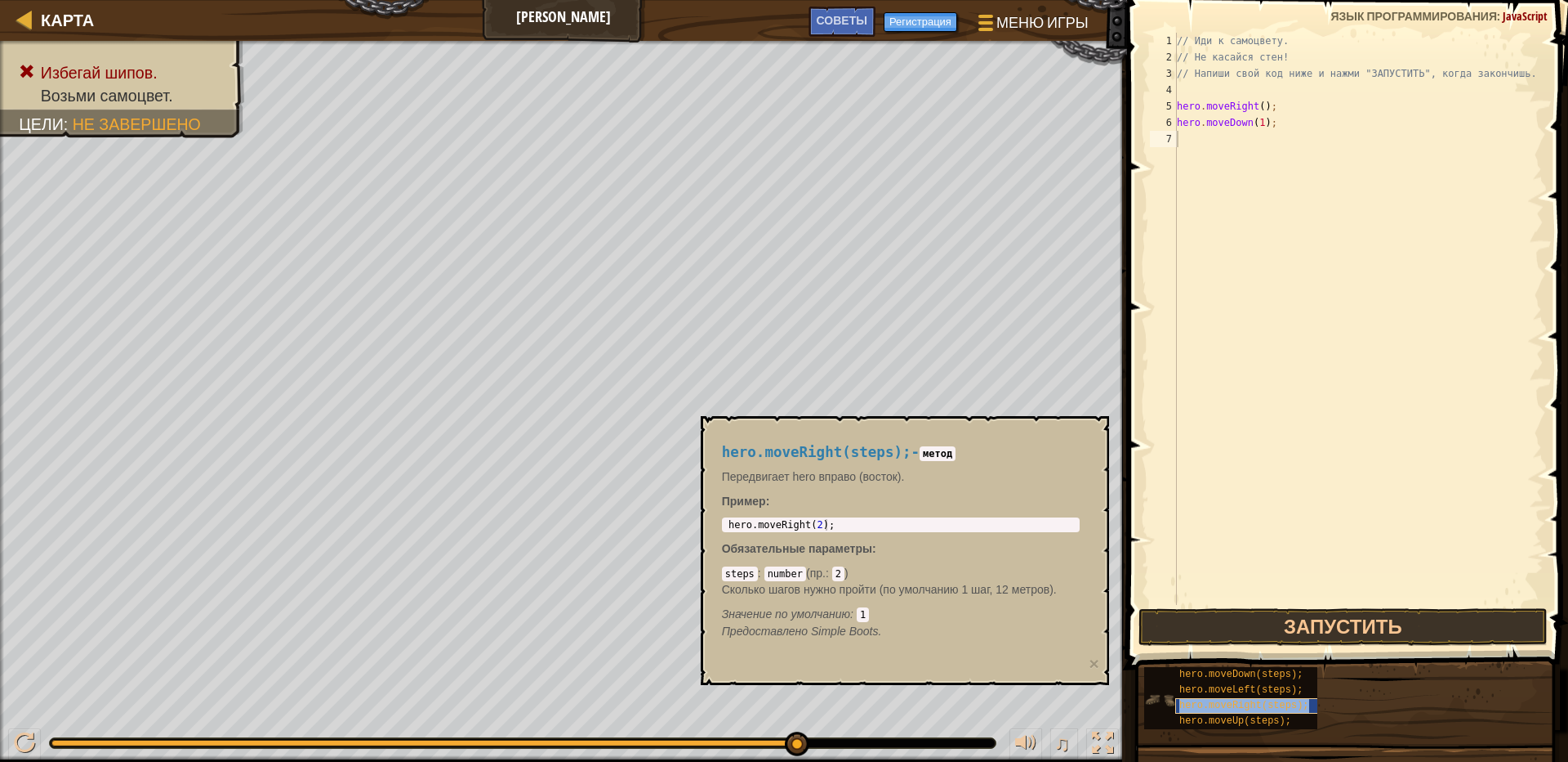
type textarea "hero.moveRight(steps);"
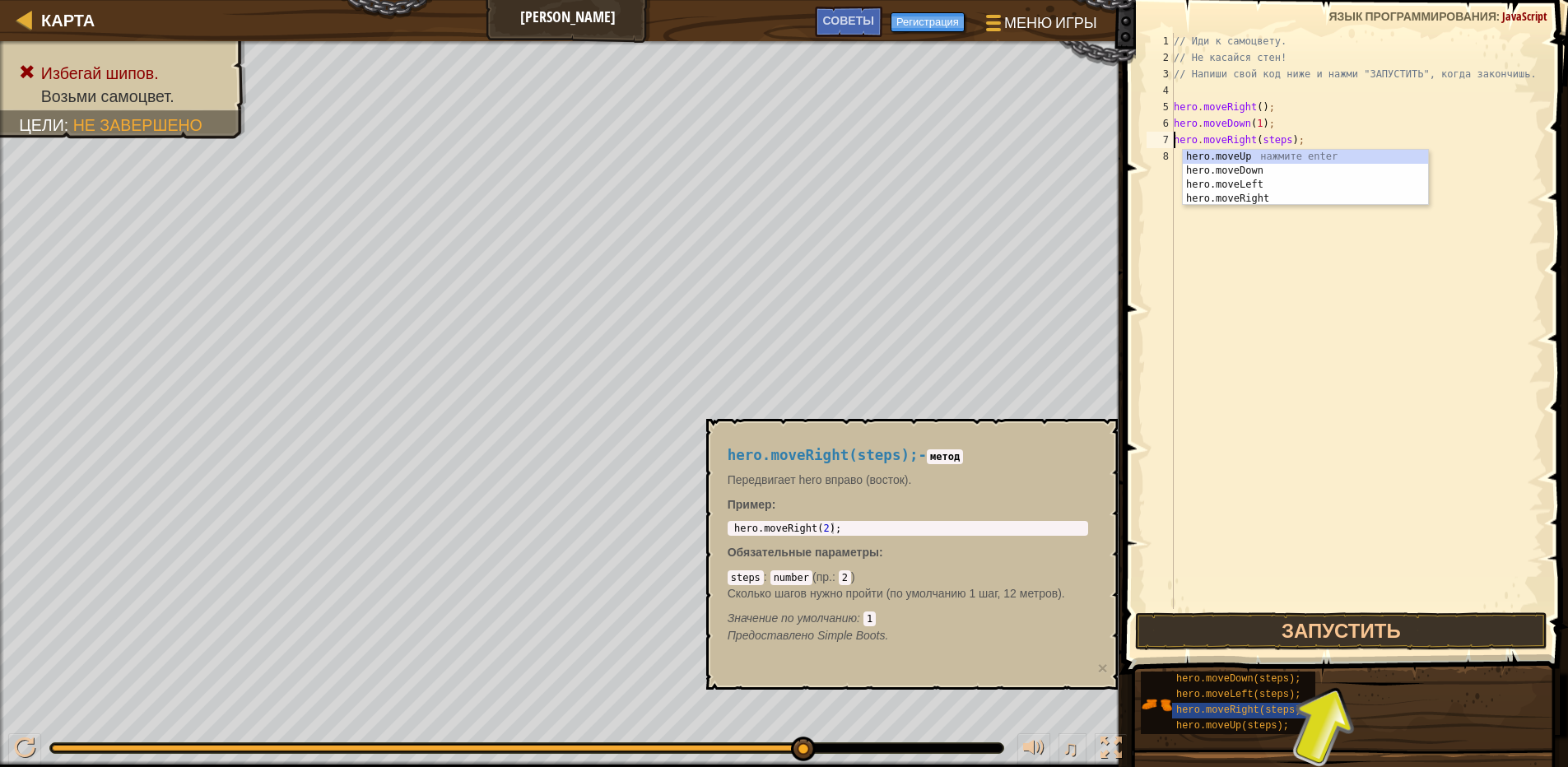
click at [1257, 448] on div "// Иди к самоцвету. // Не касайся стен! // Напиши свой код ниже и нажми "ЗАПУСТ…" at bounding box center [1357, 337] width 373 height 609
click at [1268, 137] on div "// Иди к самоцвету. // Не касайся стен! // Напиши свой код ниже и нажми "ЗАПУСТ…" at bounding box center [1357, 337] width 373 height 609
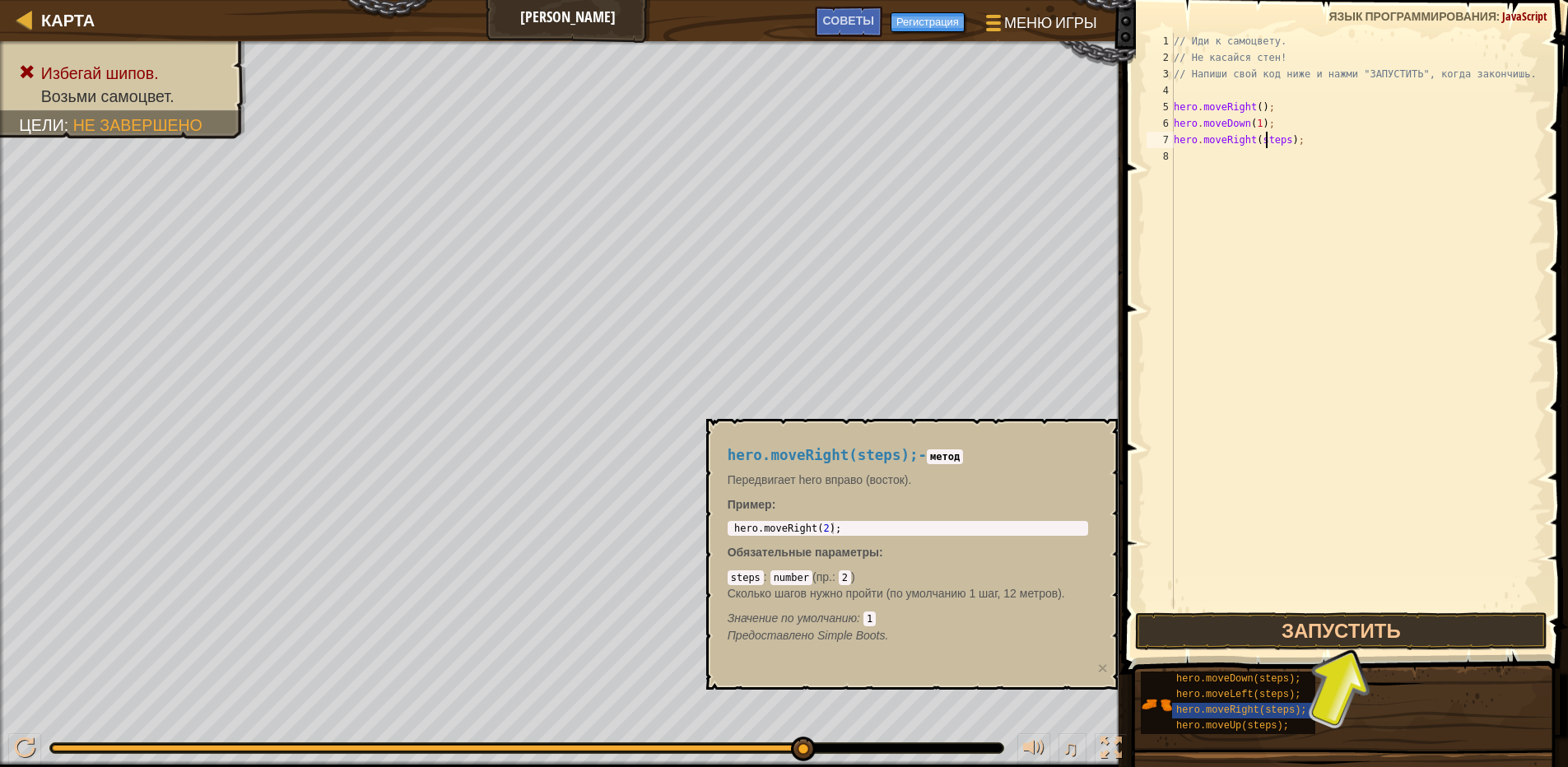
click at [1268, 138] on div "// Иди к самоцвету. // Не касайся стен! // Напиши свой код ниже и нажми "ЗАПУСТ…" at bounding box center [1357, 337] width 373 height 609
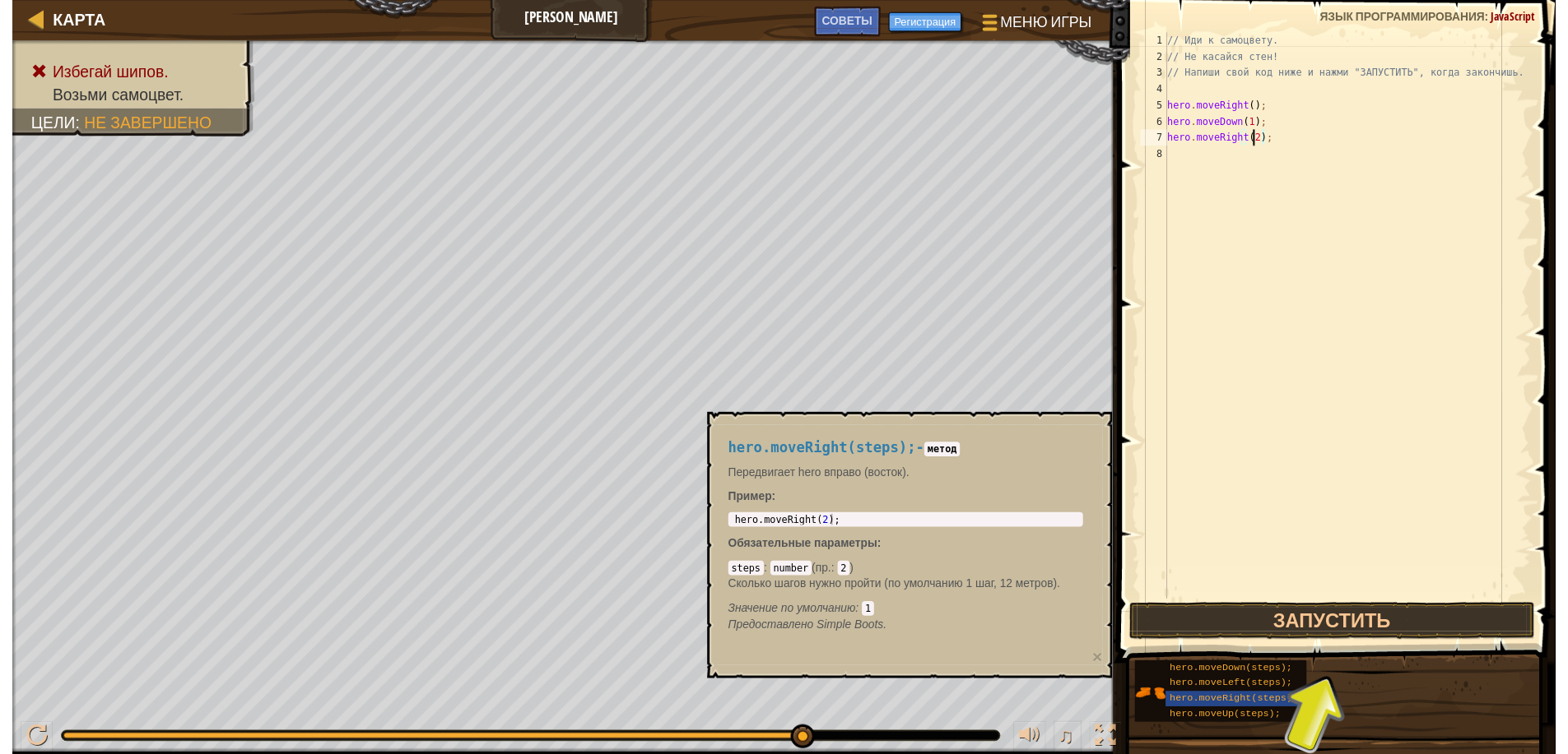
scroll to position [8, 7]
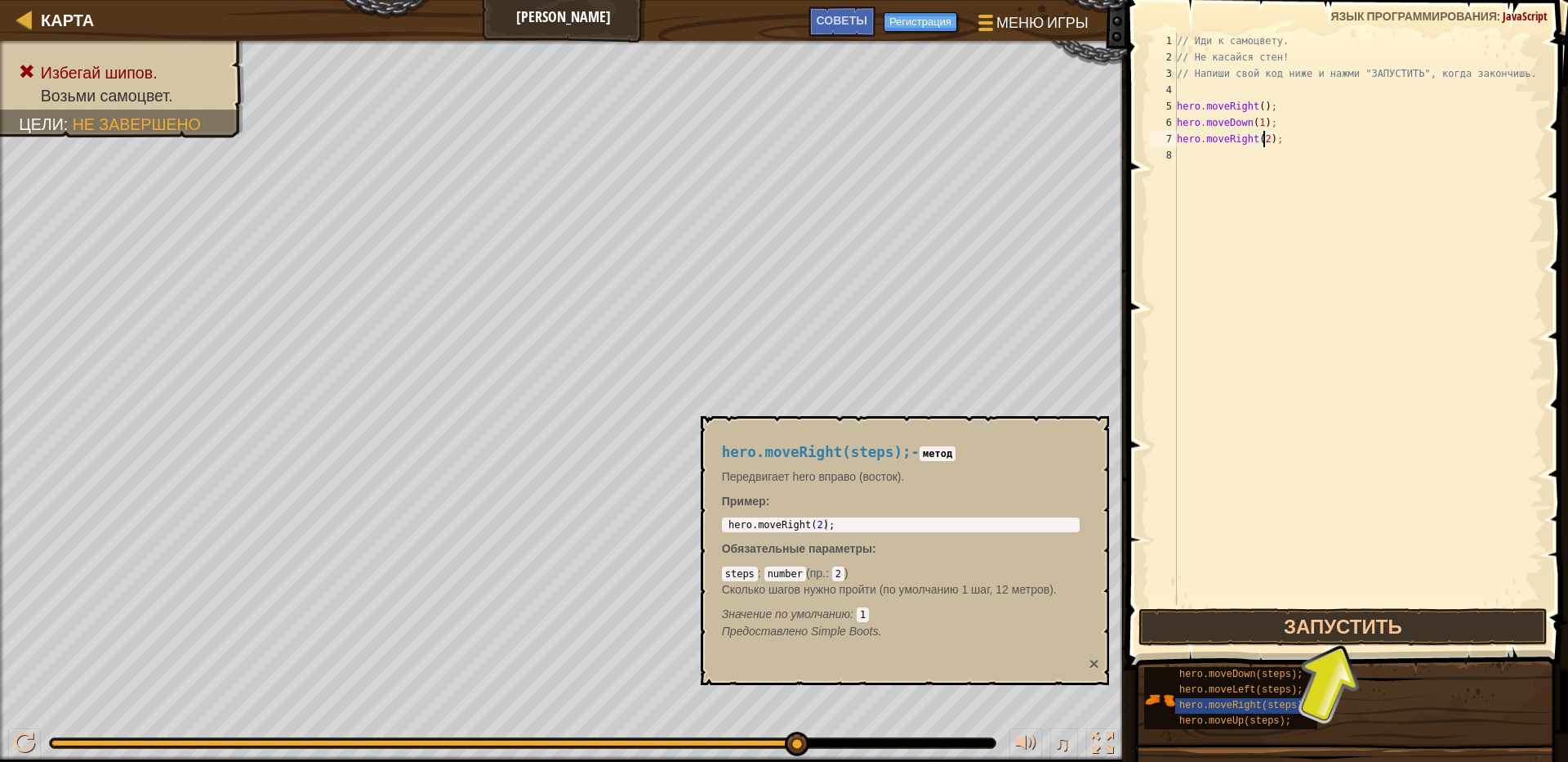
type textarea "hero.moveRight(2);"
click at [1093, 659] on button "×" at bounding box center [1093, 664] width 9 height 17
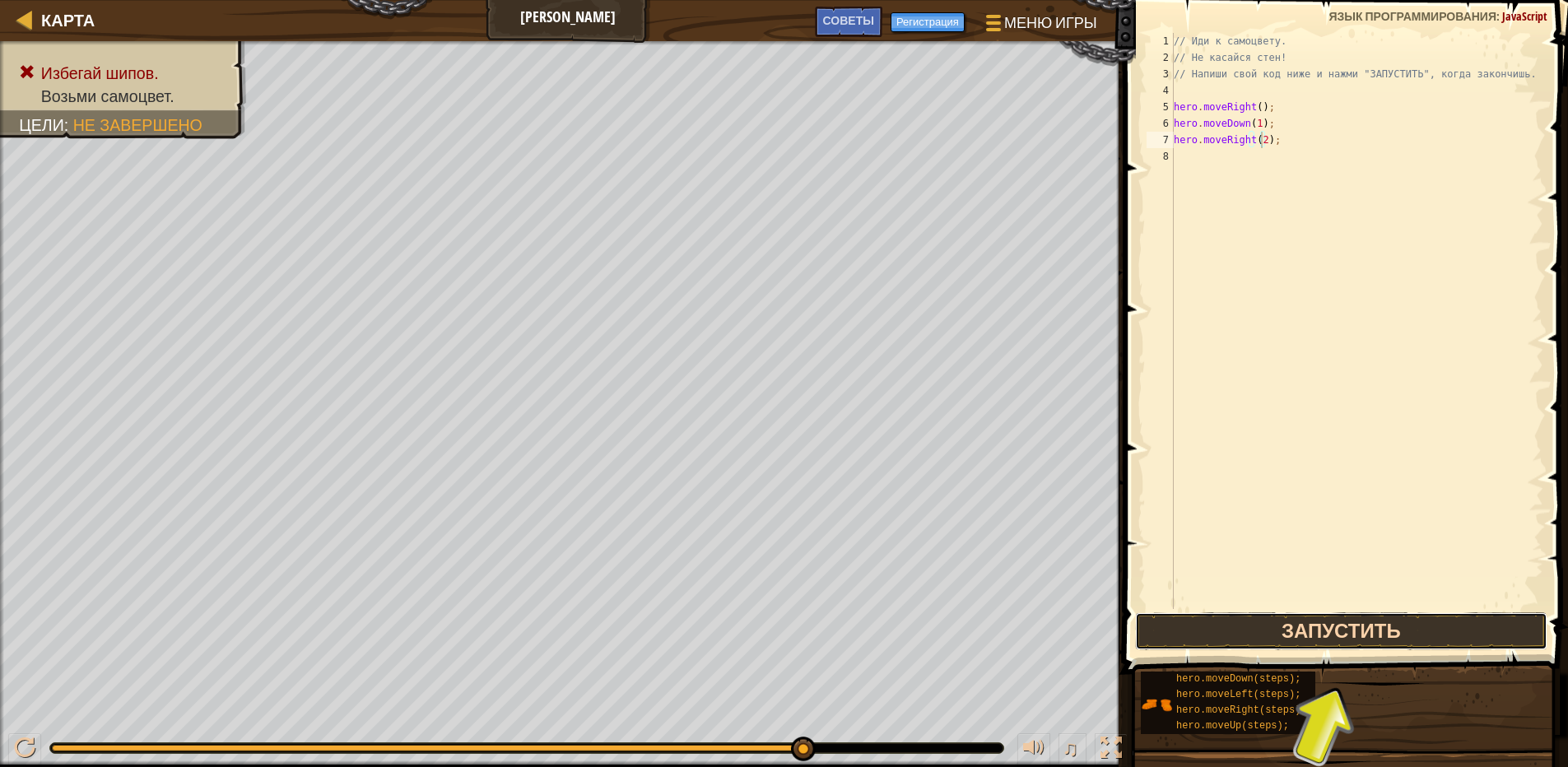
click at [1320, 629] on button "Запустить" at bounding box center [1341, 631] width 412 height 38
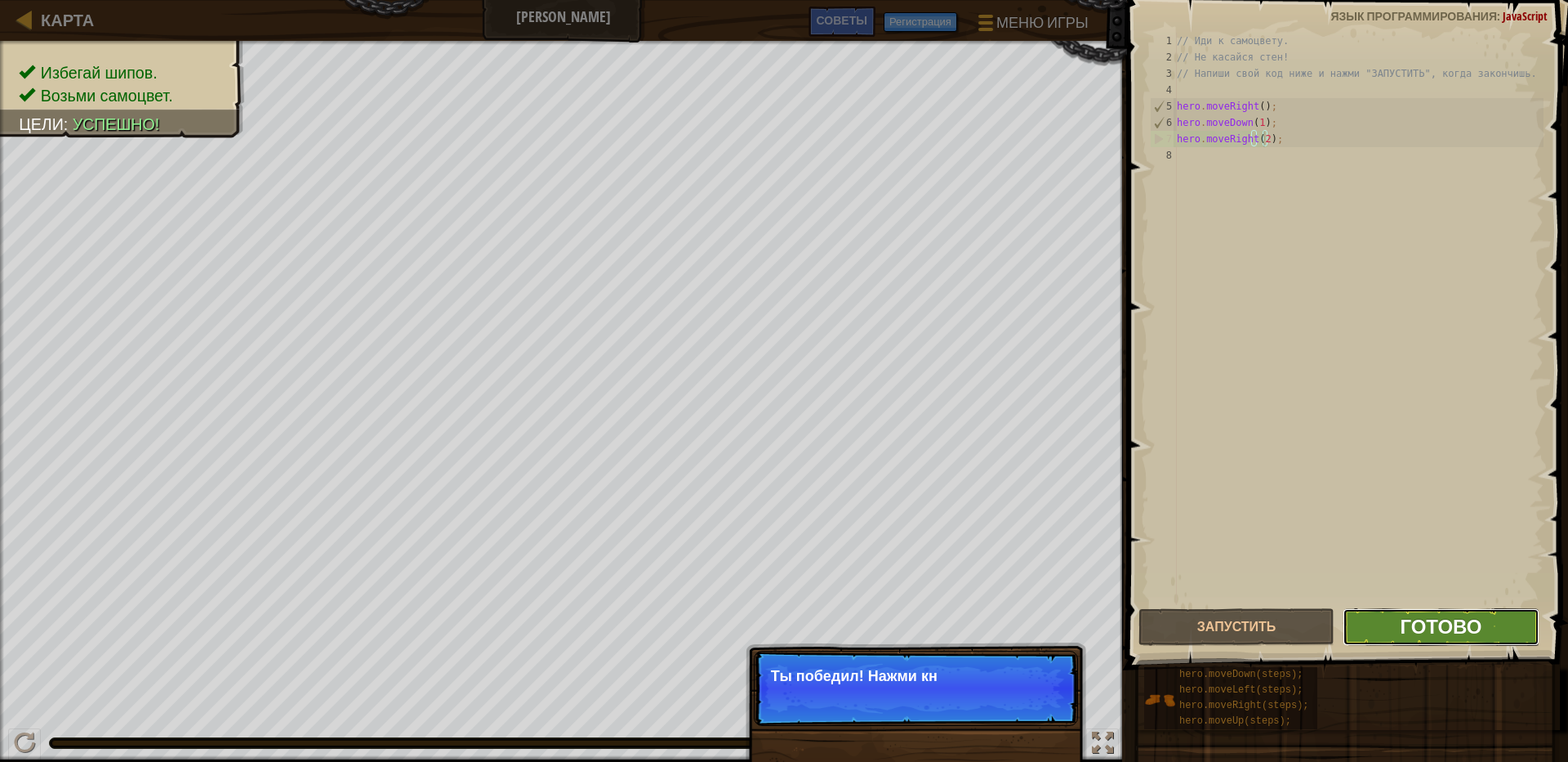
click at [1458, 626] on span "Готово" at bounding box center [1440, 626] width 82 height 26
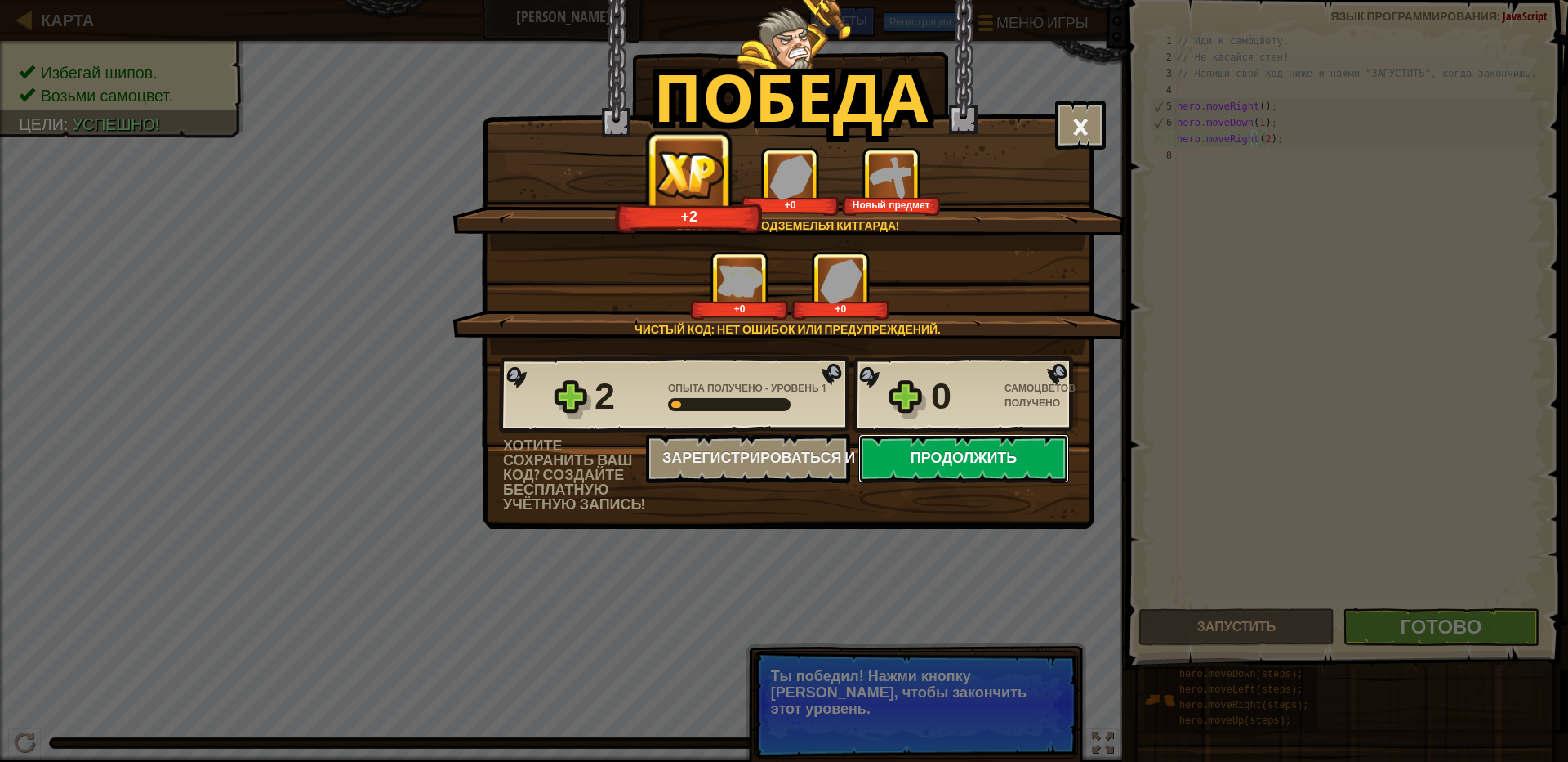
click at [980, 457] on button "Продолжить" at bounding box center [963, 458] width 210 height 49
select select "ru"
